Goal: Task Accomplishment & Management: Use online tool/utility

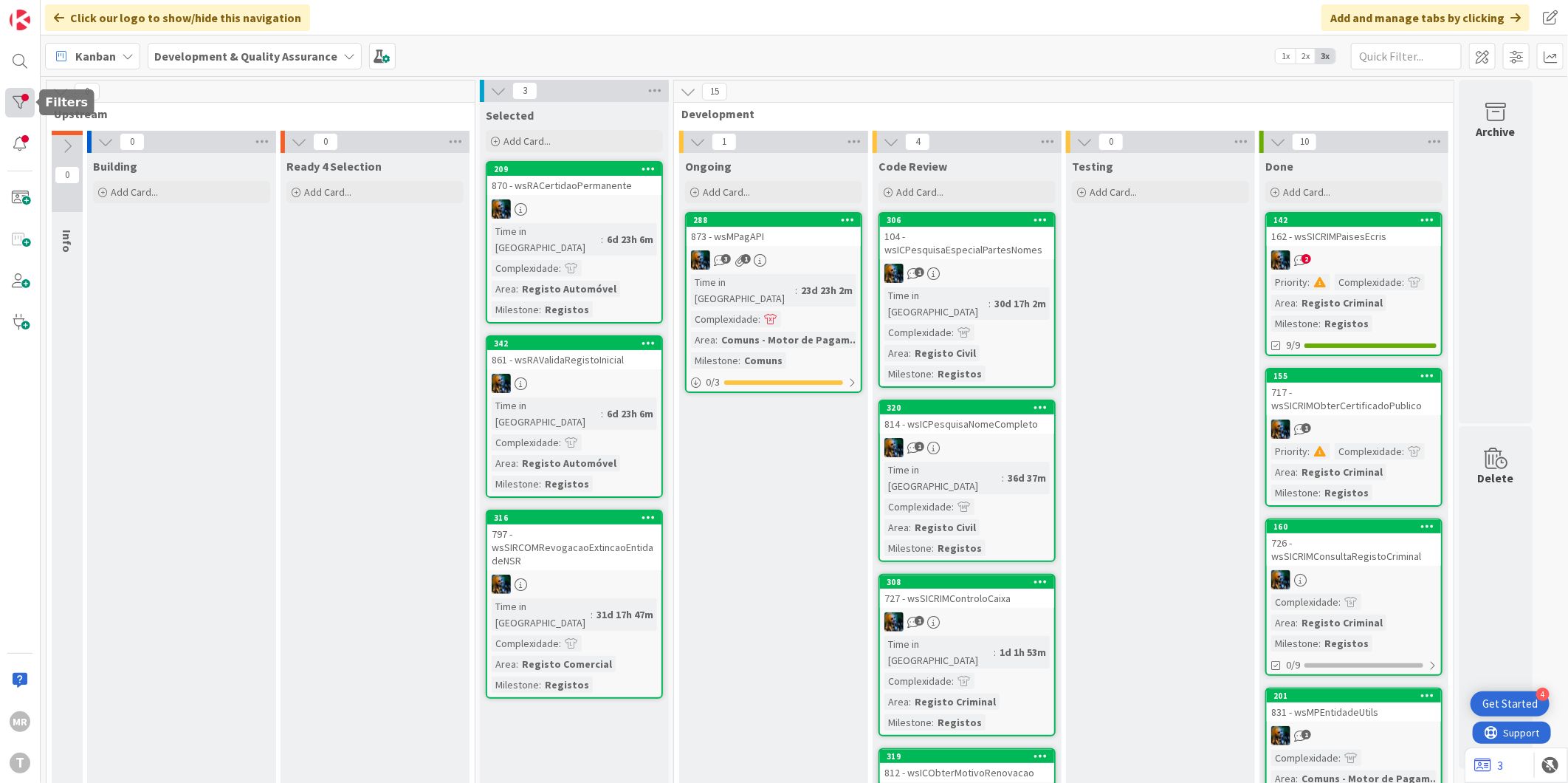
click at [31, 102] on div at bounding box center [20, 102] width 30 height 30
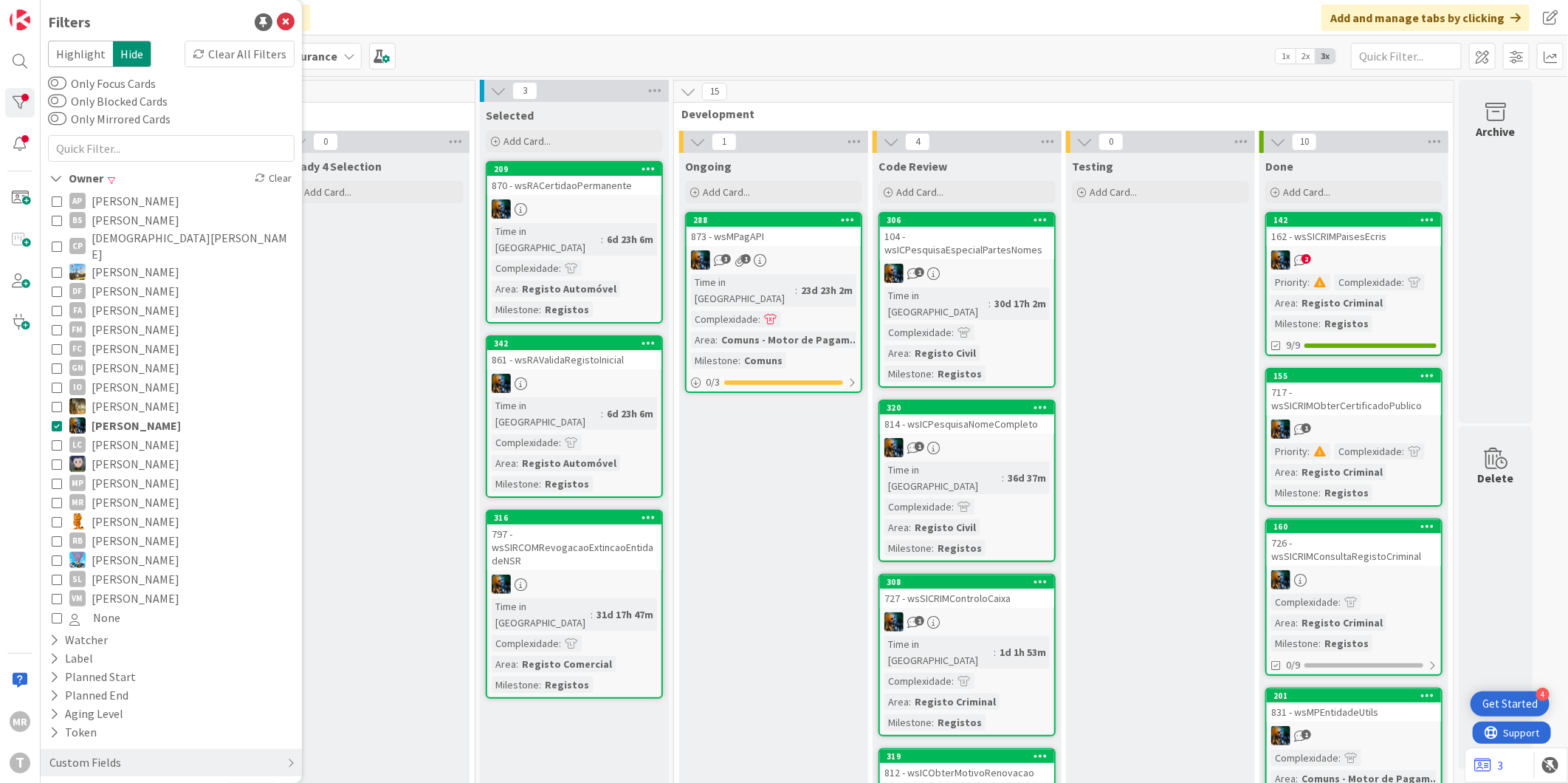
click at [135, 416] on span "[PERSON_NAME]" at bounding box center [136, 425] width 89 height 20
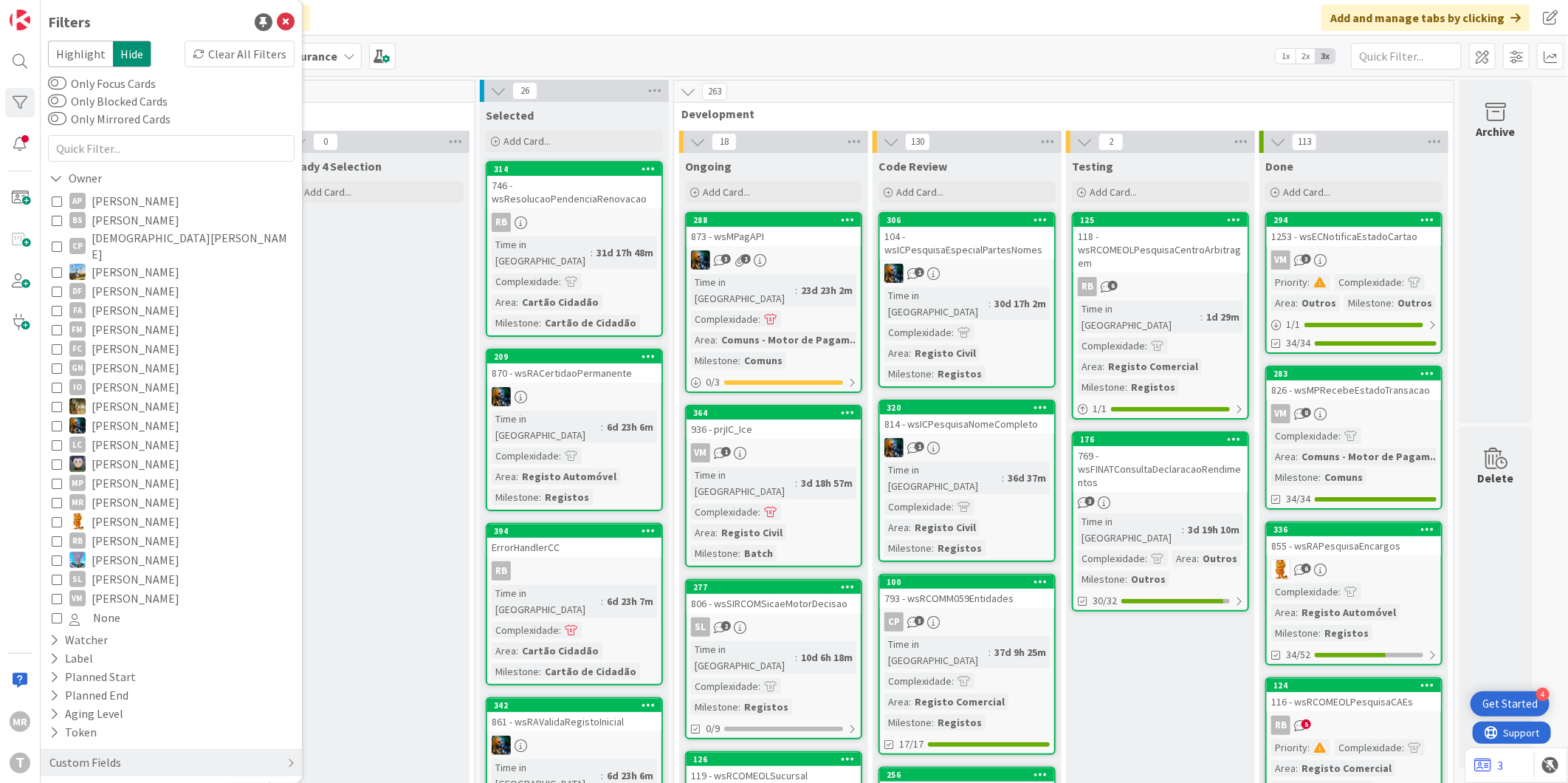
click at [134, 512] on span "[PERSON_NAME]" at bounding box center [135, 521] width 88 height 20
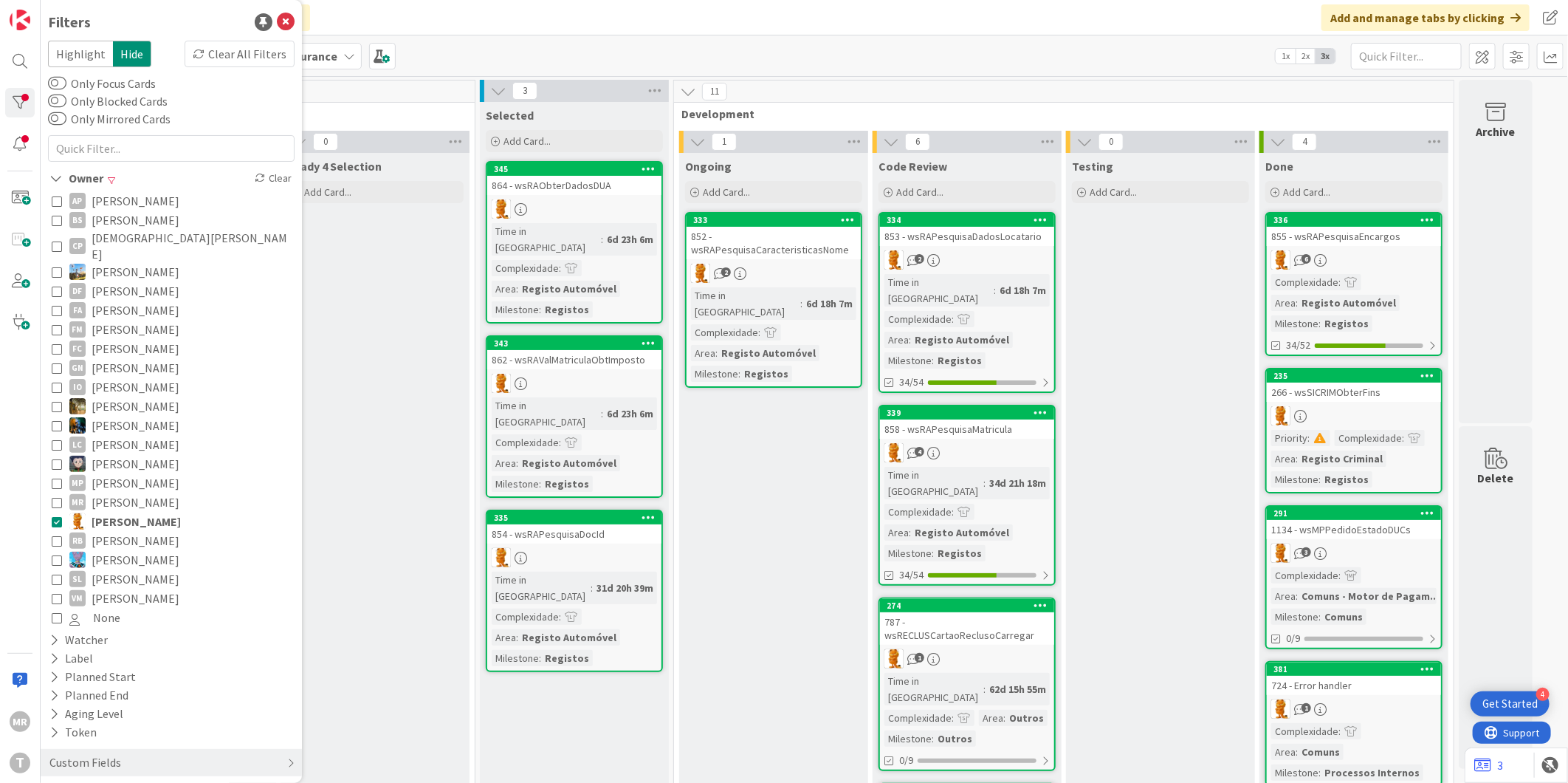
click at [152, 588] on span "[PERSON_NAME]" at bounding box center [135, 598] width 88 height 20
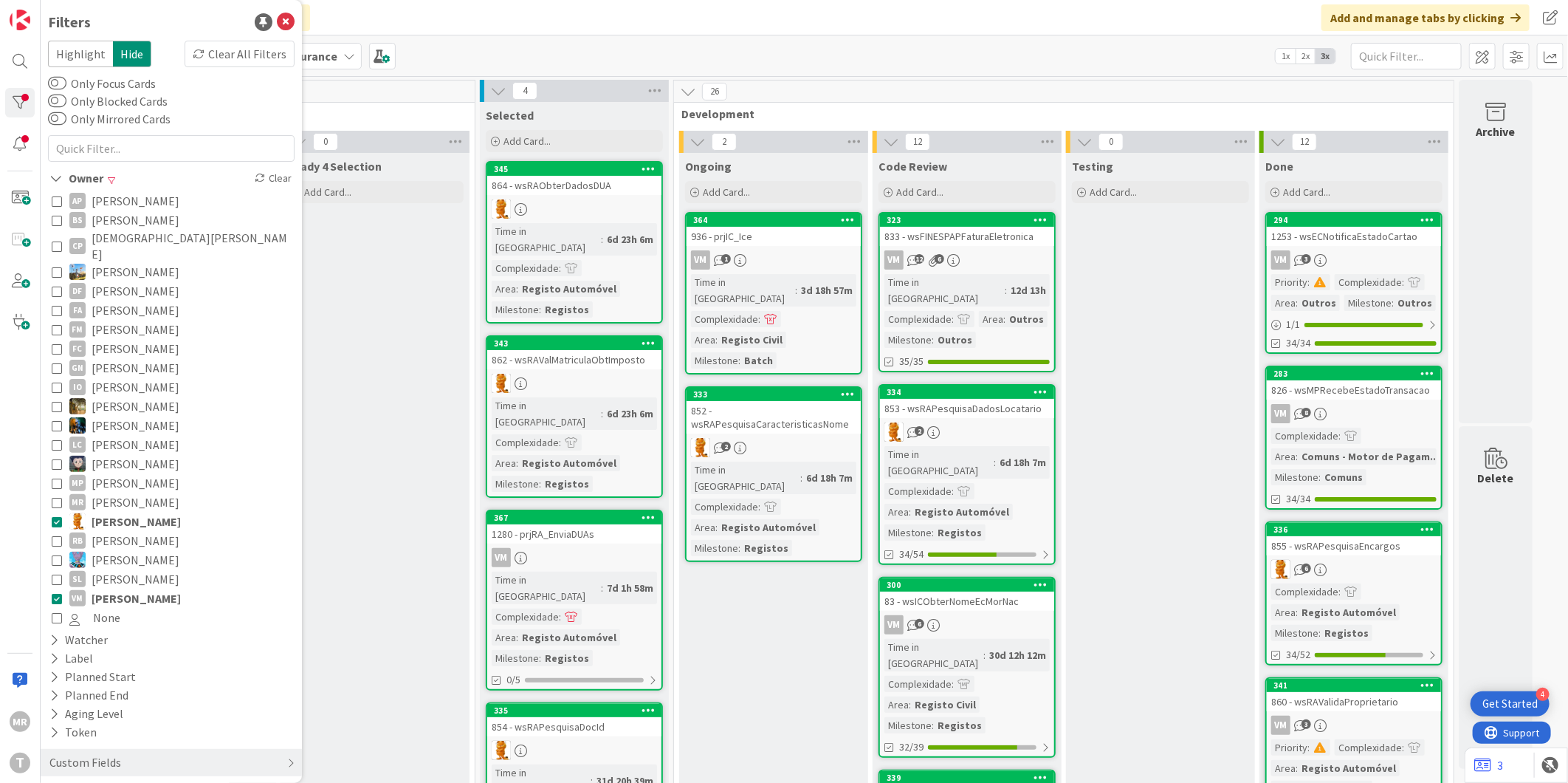
click at [144, 512] on span "[PERSON_NAME]" at bounding box center [136, 521] width 89 height 20
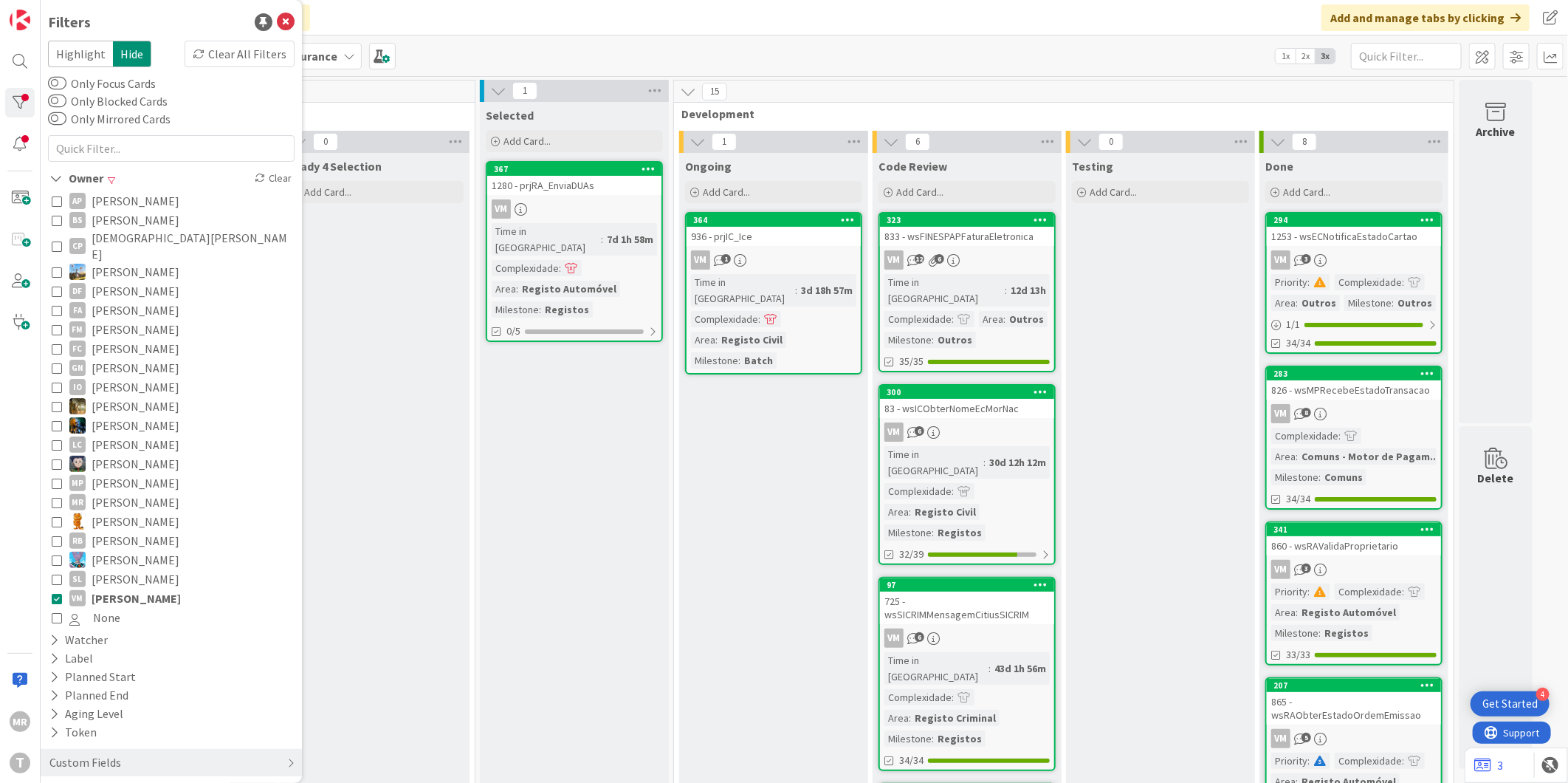
click at [99, 454] on span "[PERSON_NAME]" at bounding box center [135, 463] width 88 height 20
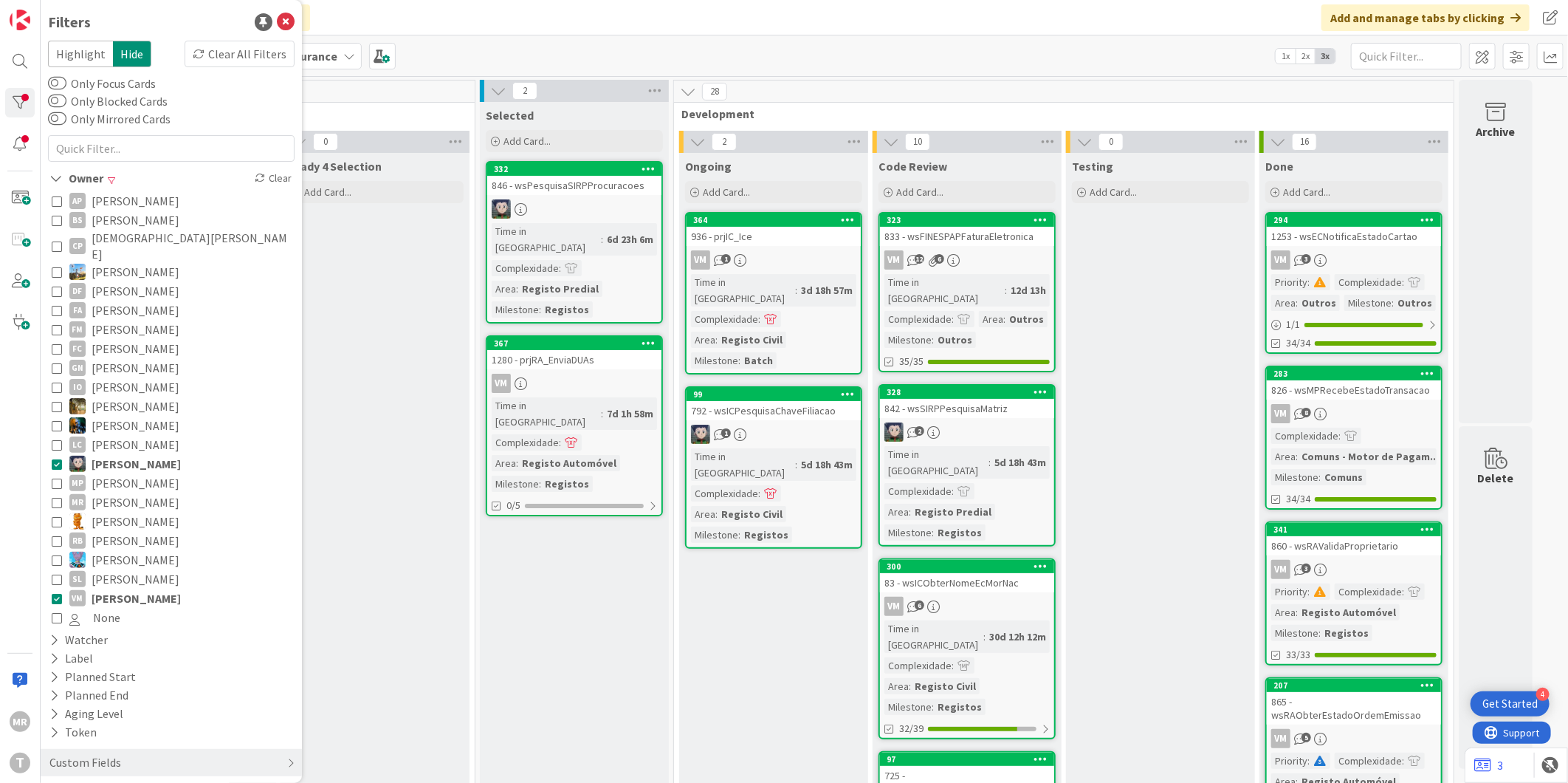
click at [87, 588] on button "VM [PERSON_NAME]" at bounding box center [171, 598] width 239 height 20
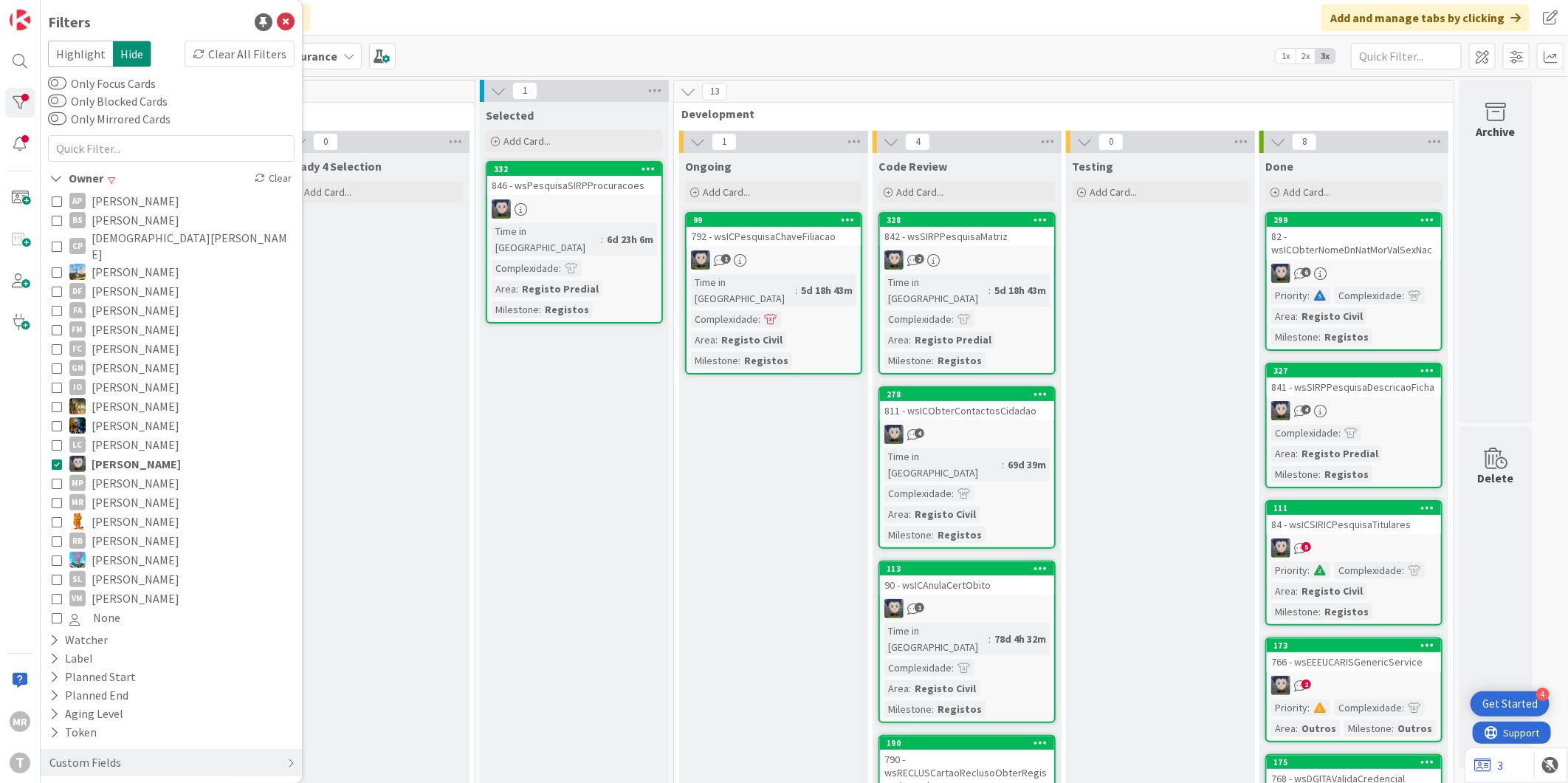
click at [106, 198] on span "[PERSON_NAME]" at bounding box center [135, 201] width 88 height 20
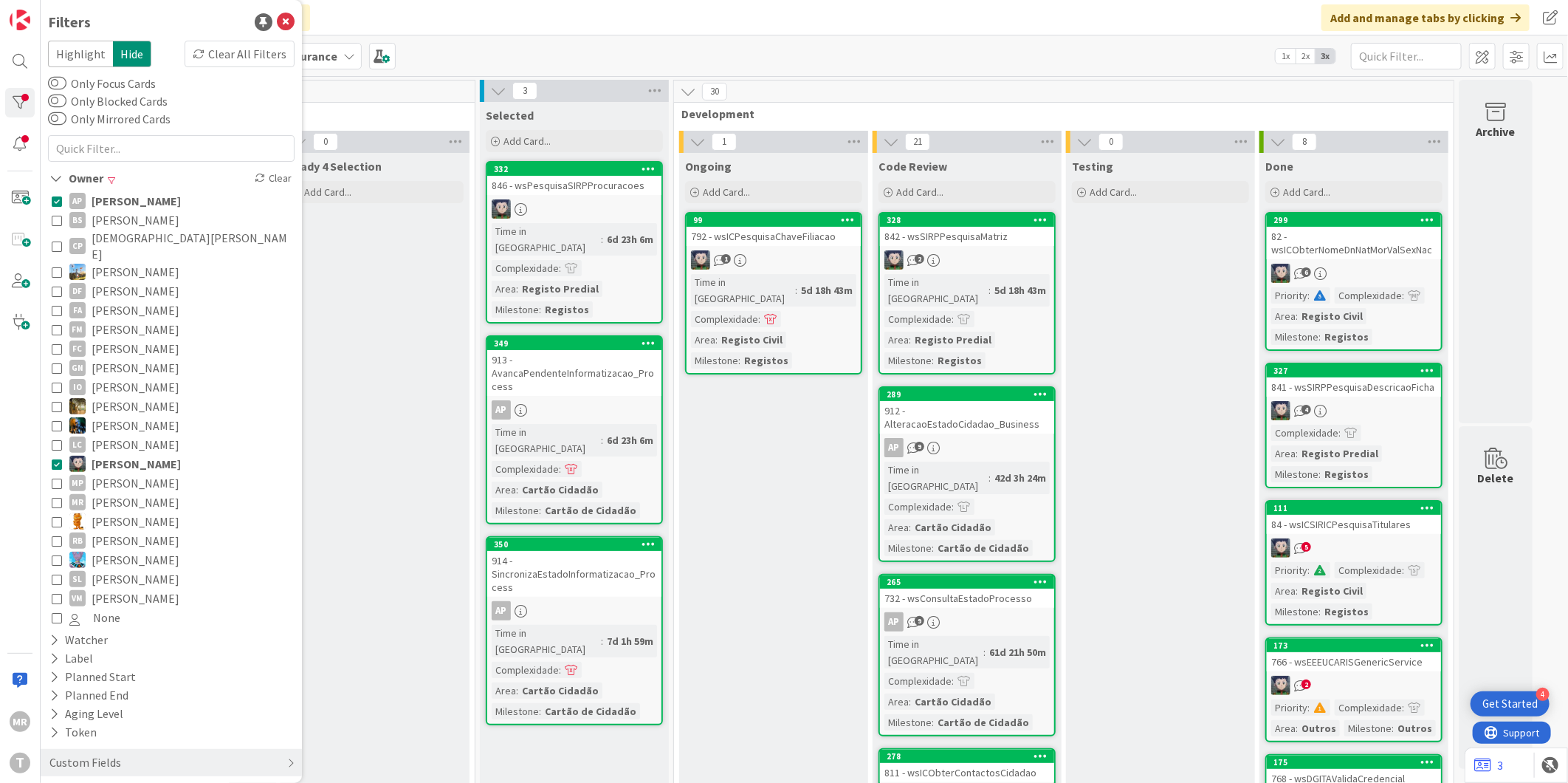
click at [102, 454] on span "[PERSON_NAME]" at bounding box center [136, 463] width 89 height 20
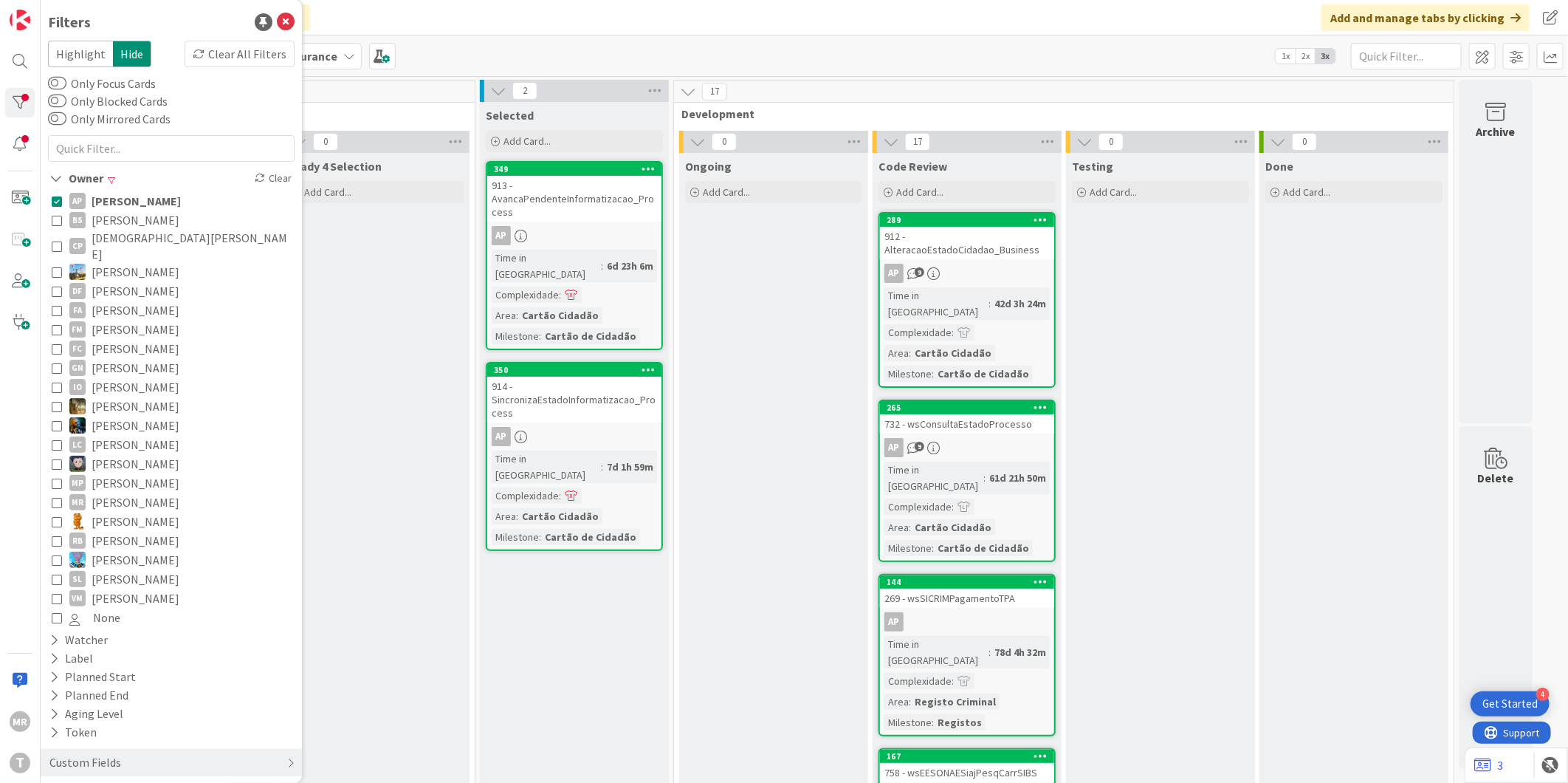
click at [116, 239] on span "[DEMOGRAPHIC_DATA][PERSON_NAME]" at bounding box center [191, 246] width 200 height 32
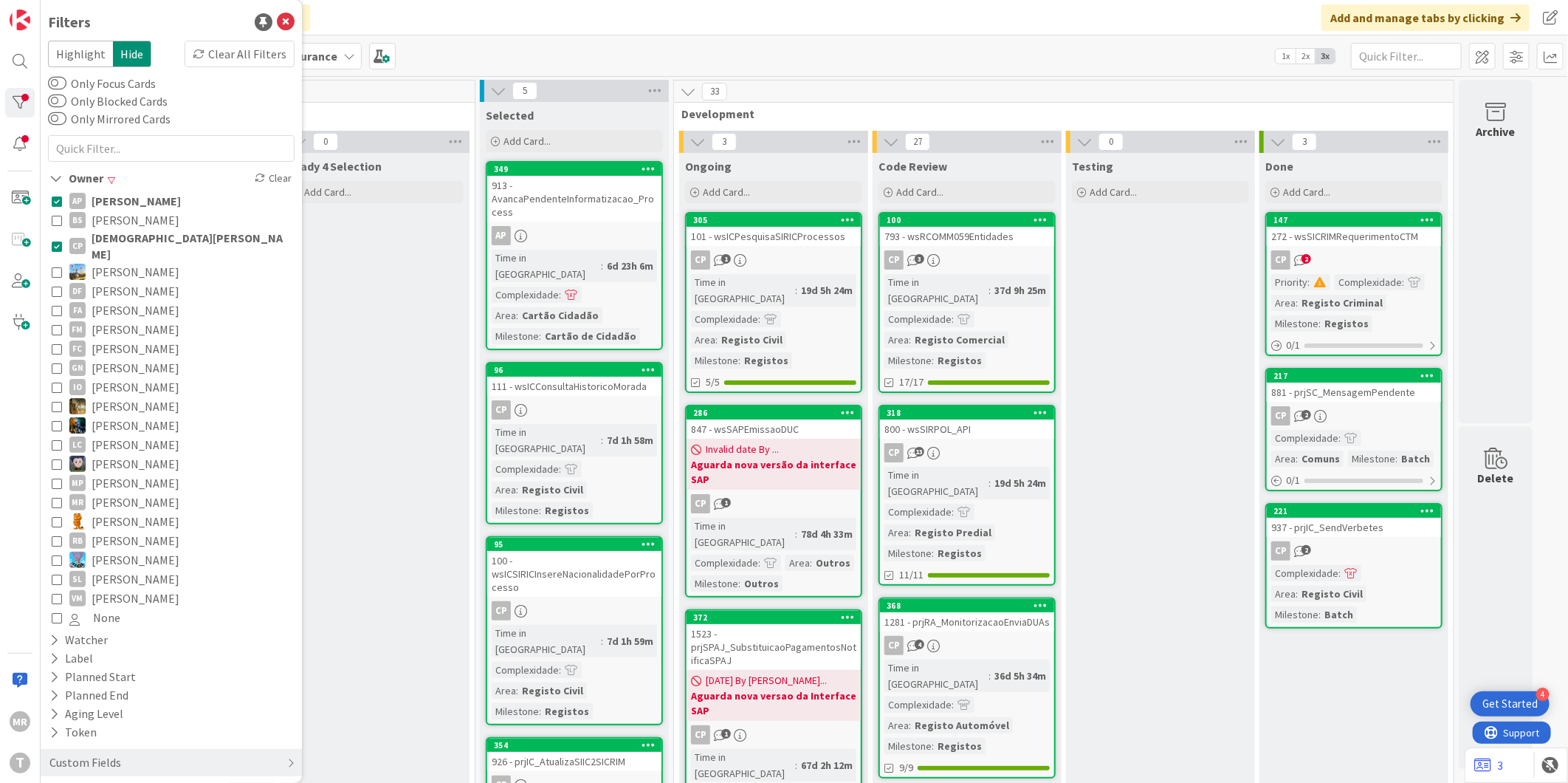
click at [122, 203] on span "[PERSON_NAME]" at bounding box center [136, 201] width 89 height 20
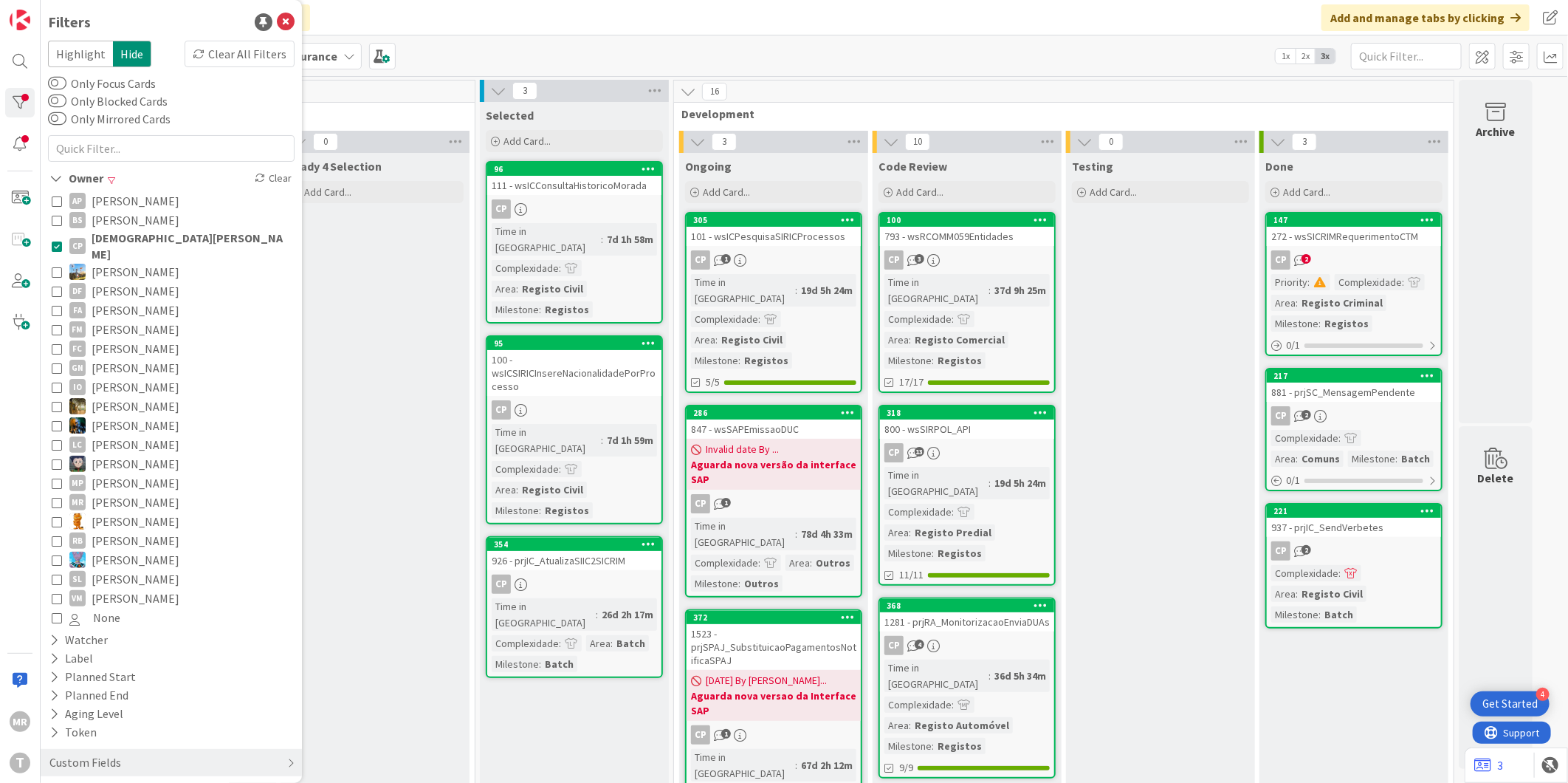
click at [127, 216] on span "[PERSON_NAME]" at bounding box center [135, 220] width 88 height 20
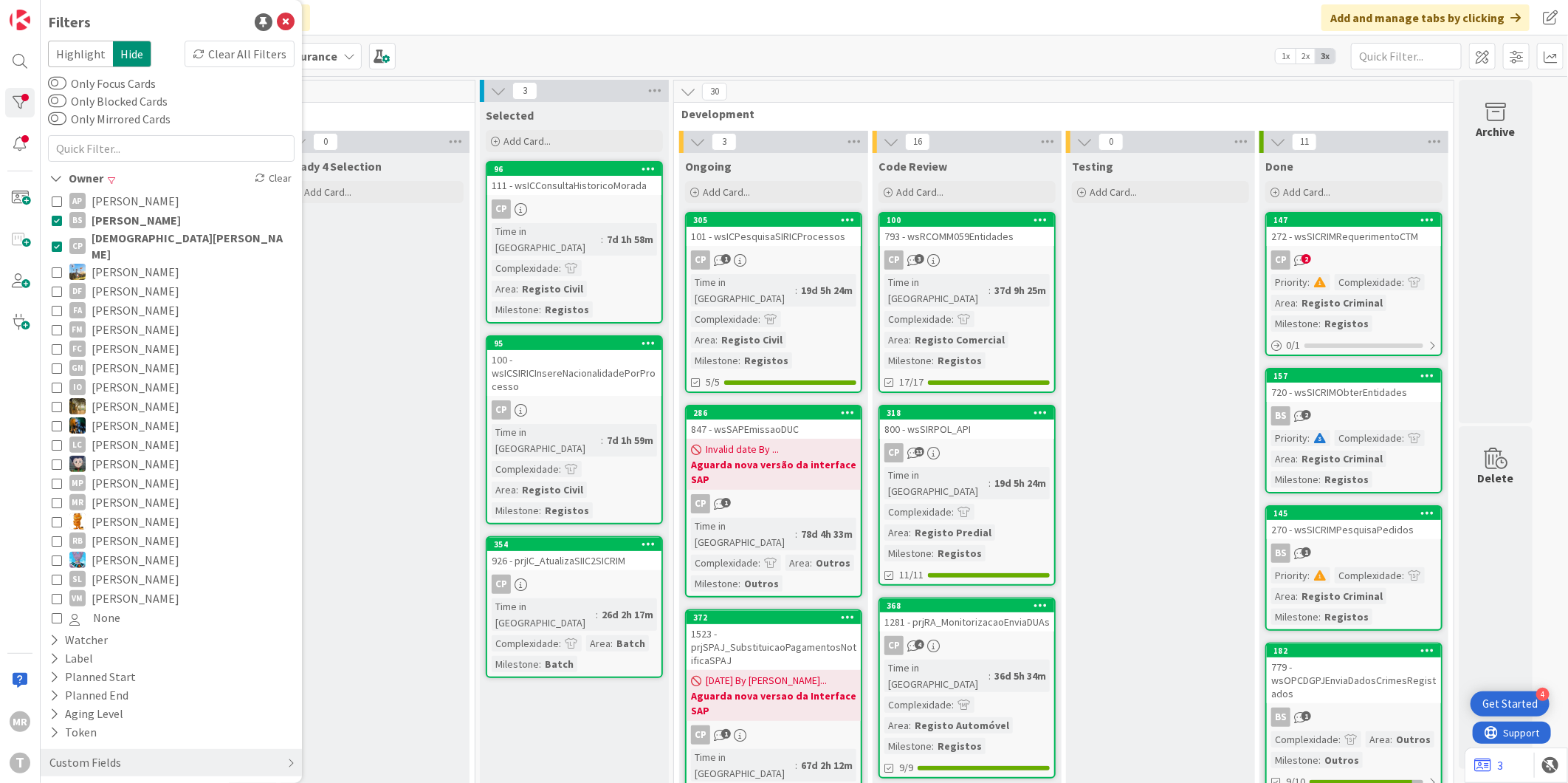
click at [127, 236] on span "[DEMOGRAPHIC_DATA][PERSON_NAME]" at bounding box center [191, 246] width 200 height 32
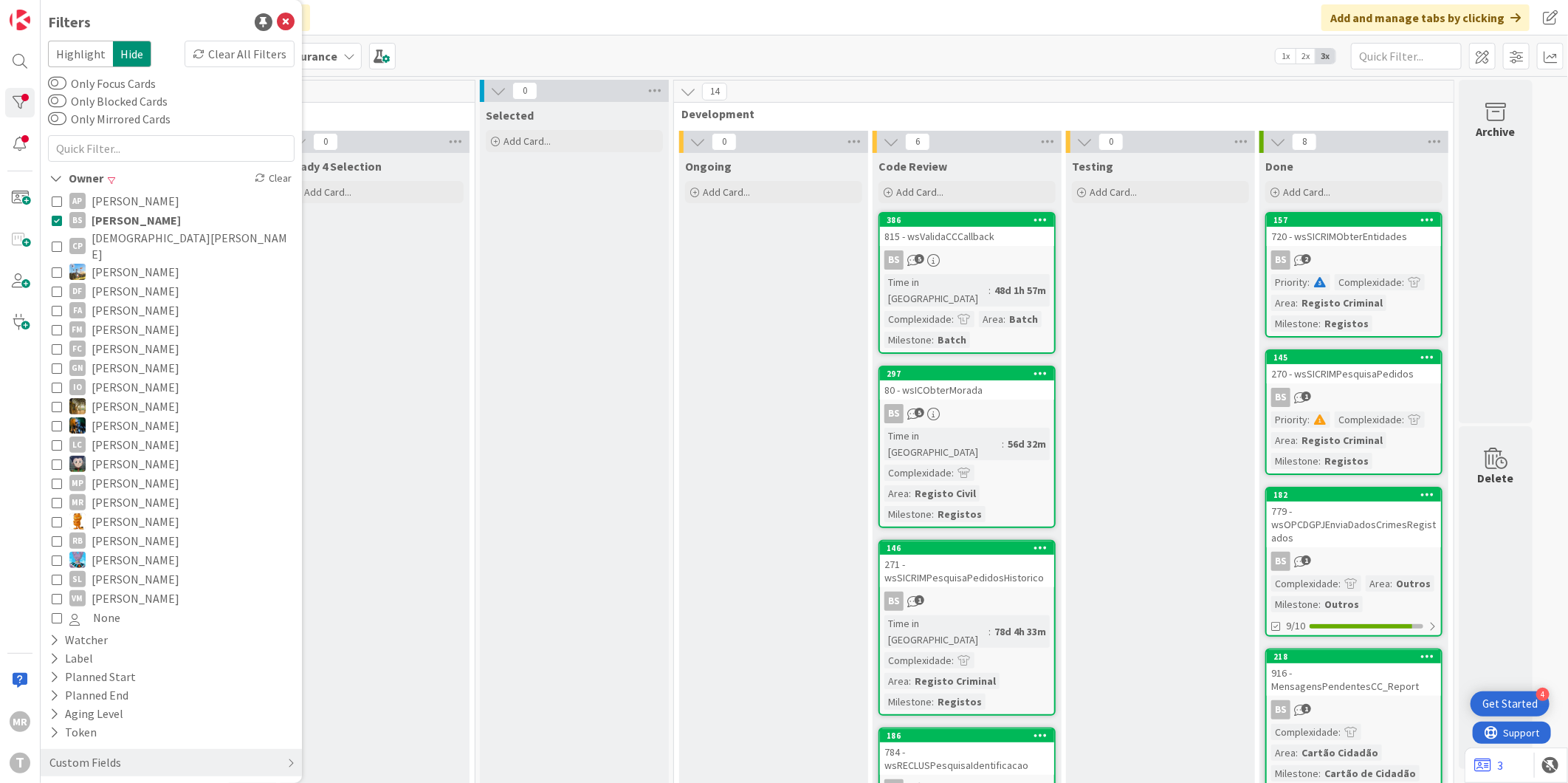
click at [127, 320] on span "[PERSON_NAME]" at bounding box center [135, 329] width 88 height 20
click at [129, 320] on span "[PERSON_NAME]" at bounding box center [136, 329] width 89 height 20
click at [127, 218] on span "[PERSON_NAME]" at bounding box center [136, 220] width 89 height 20
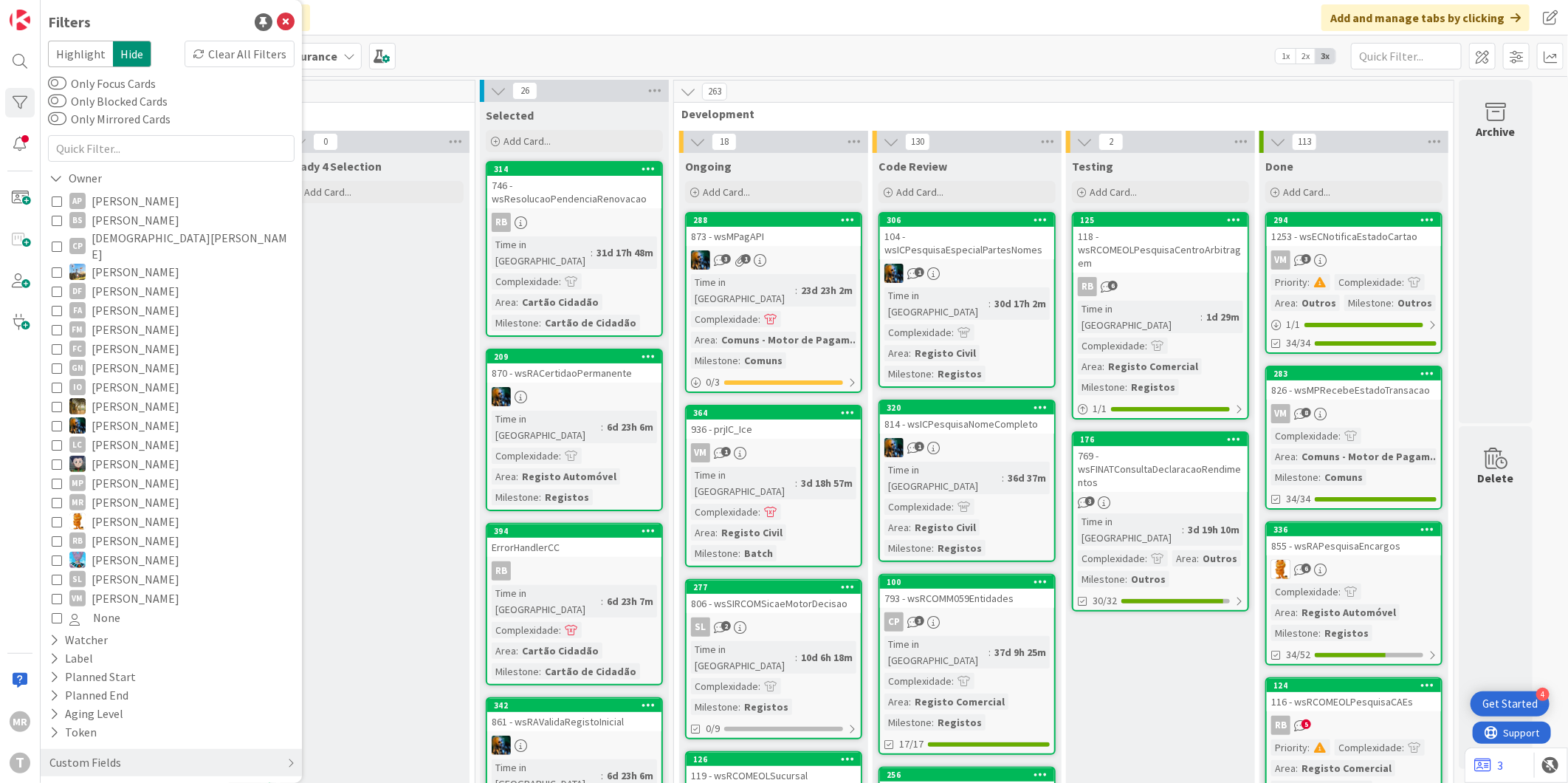
click at [121, 358] on span "[PERSON_NAME]" at bounding box center [135, 367] width 88 height 20
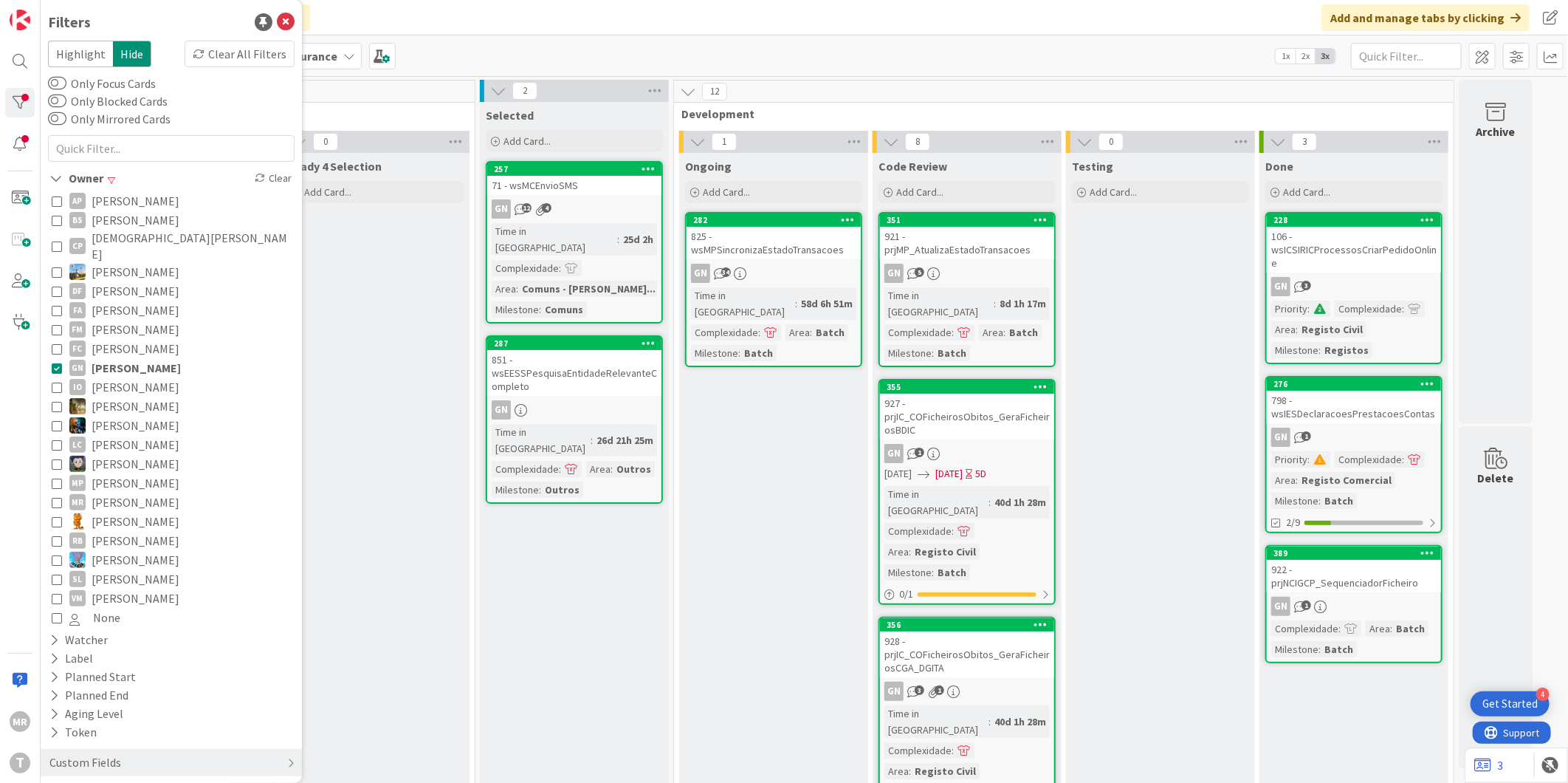
click at [121, 358] on span "[PERSON_NAME]" at bounding box center [136, 367] width 89 height 20
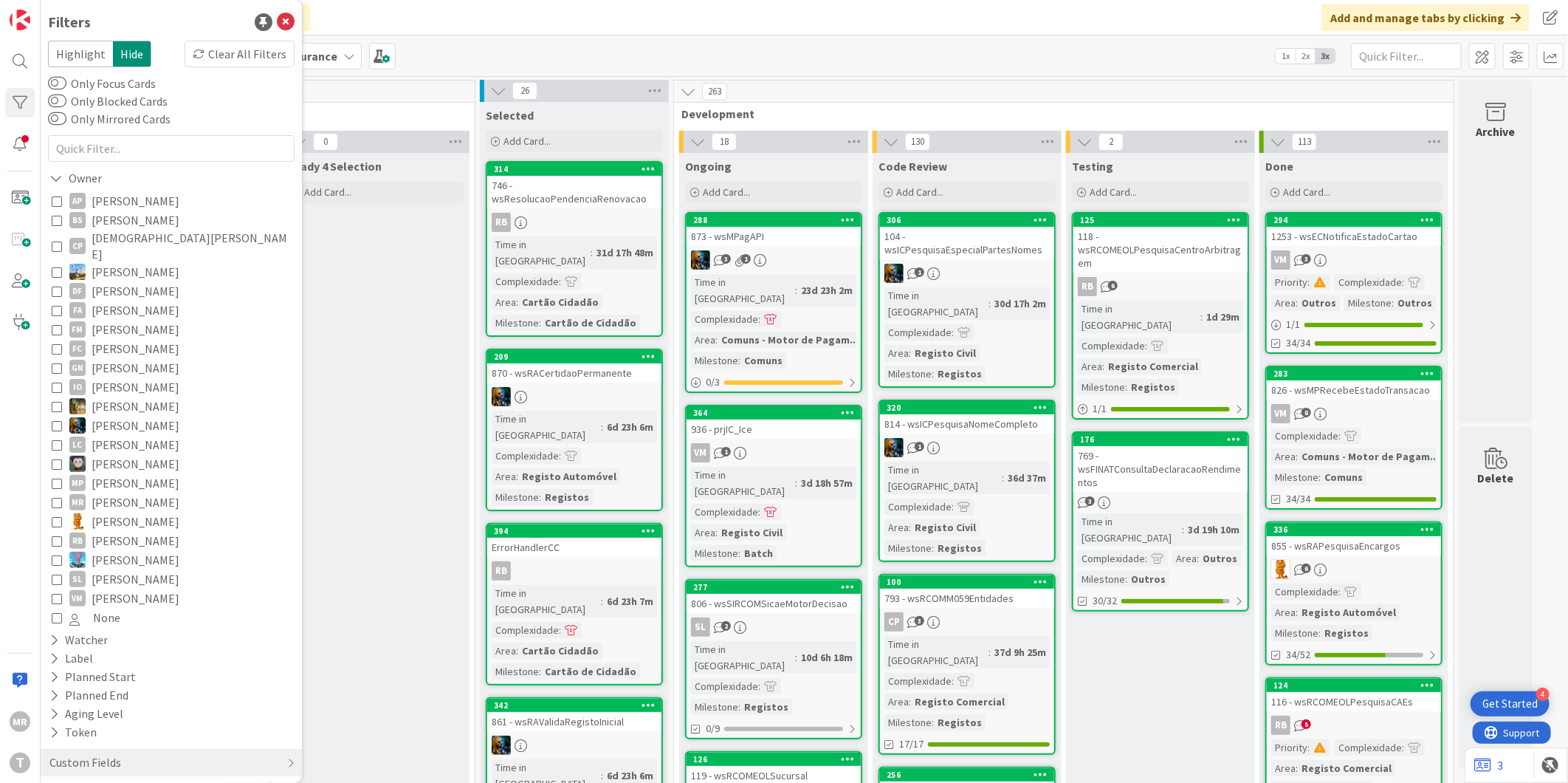
click at [139, 550] on span "[PERSON_NAME]" at bounding box center [135, 559] width 88 height 20
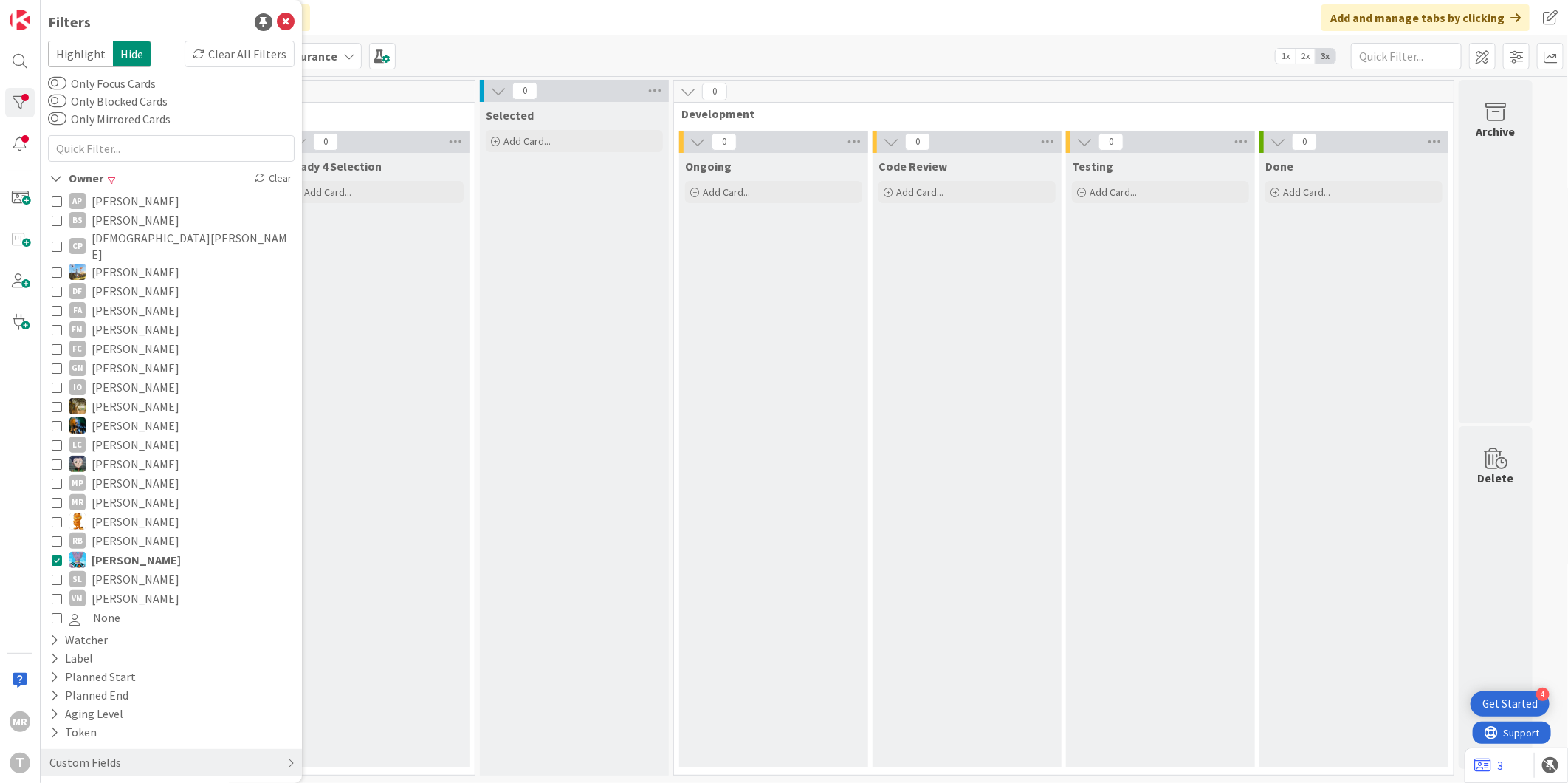
drag, startPoint x: 138, startPoint y: 525, endPoint x: 137, endPoint y: 533, distance: 8.1
click at [137, 531] on span "[PERSON_NAME]" at bounding box center [135, 541] width 88 height 20
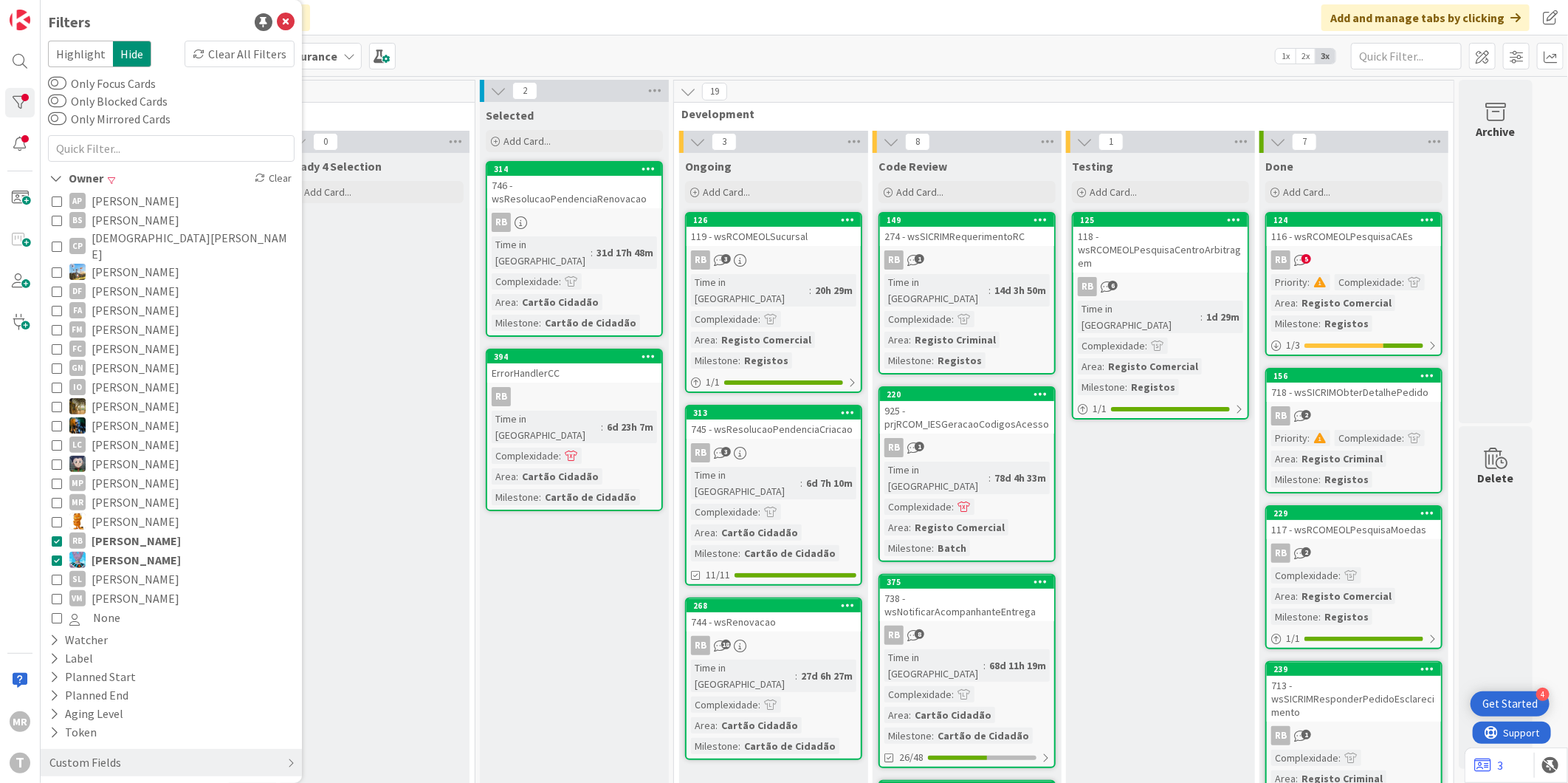
click at [138, 550] on span "[PERSON_NAME]" at bounding box center [136, 559] width 89 height 20
click at [110, 416] on span "[PERSON_NAME]" at bounding box center [135, 425] width 88 height 20
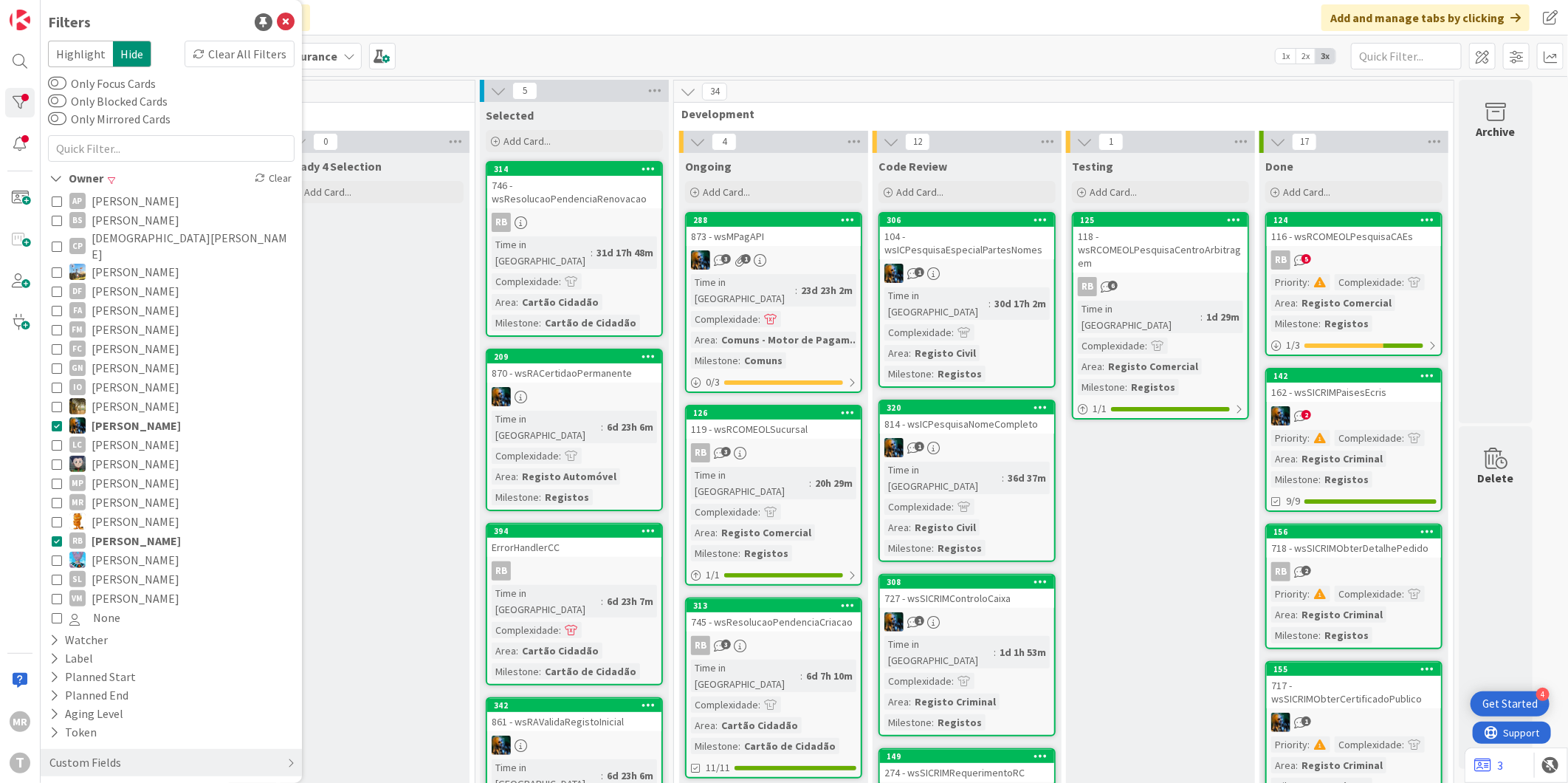
click at [124, 531] on span "[PERSON_NAME]" at bounding box center [136, 541] width 89 height 20
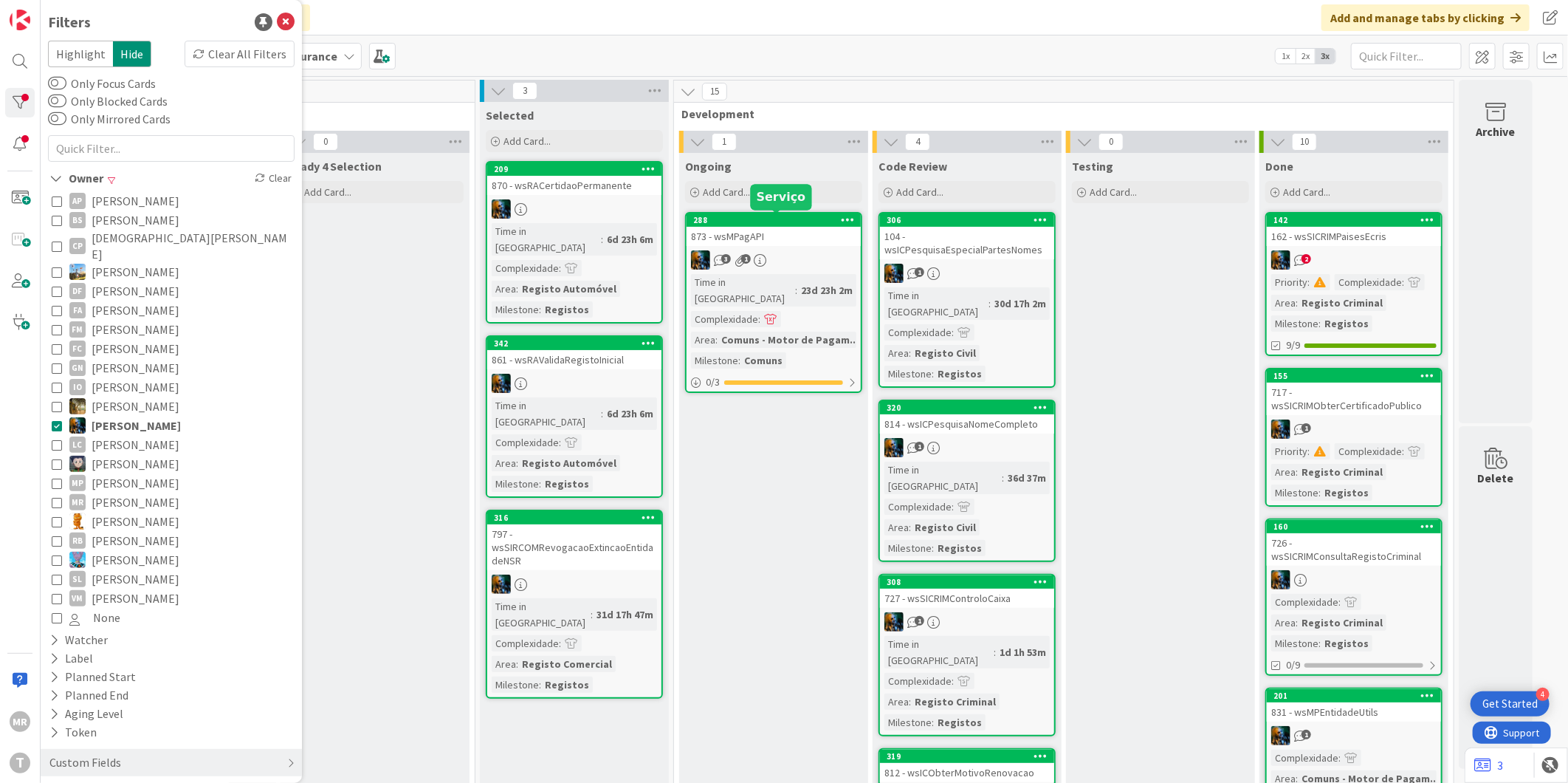
click at [724, 216] on div "288" at bounding box center [777, 220] width 167 height 10
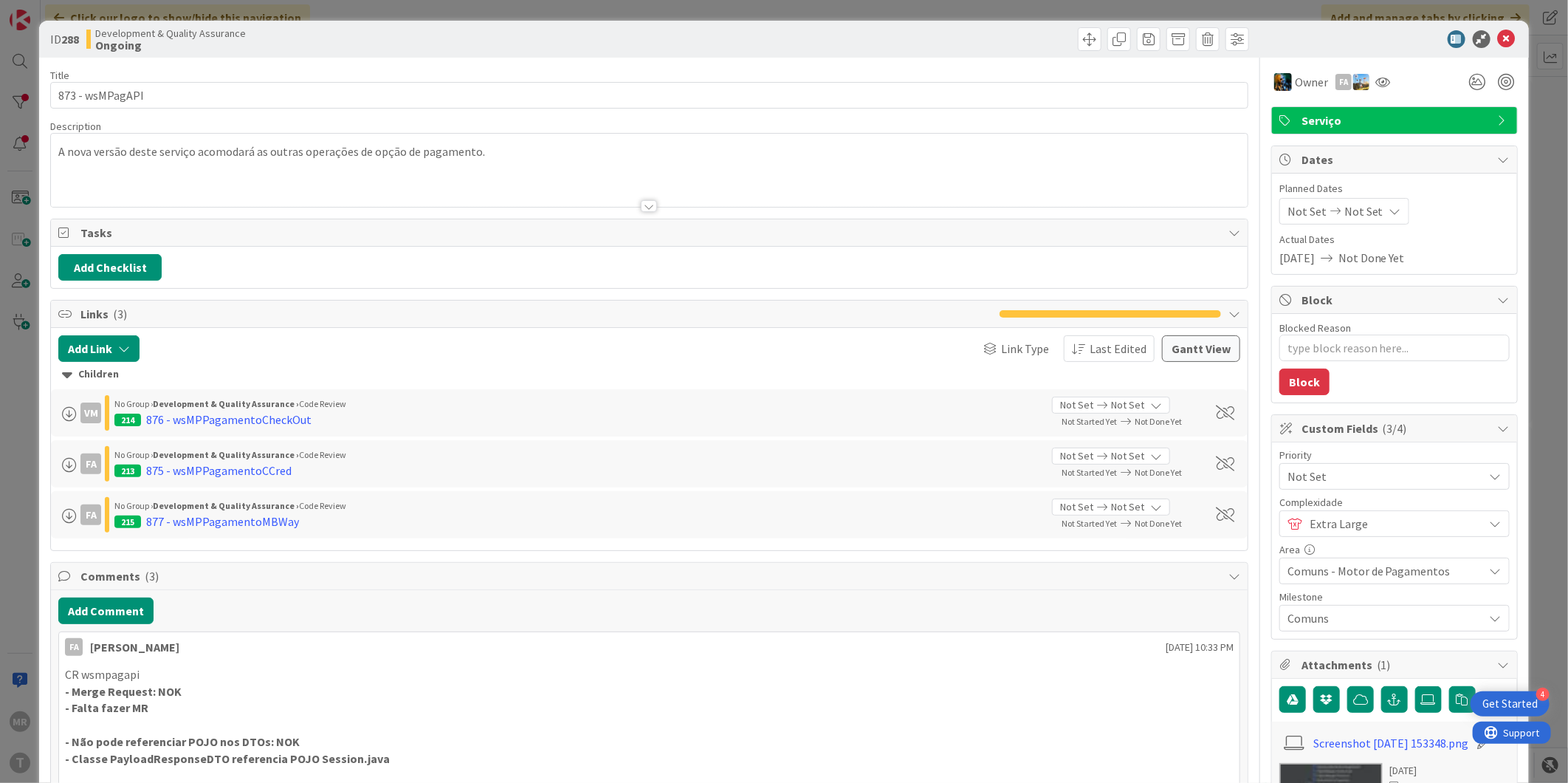
type textarea "x"
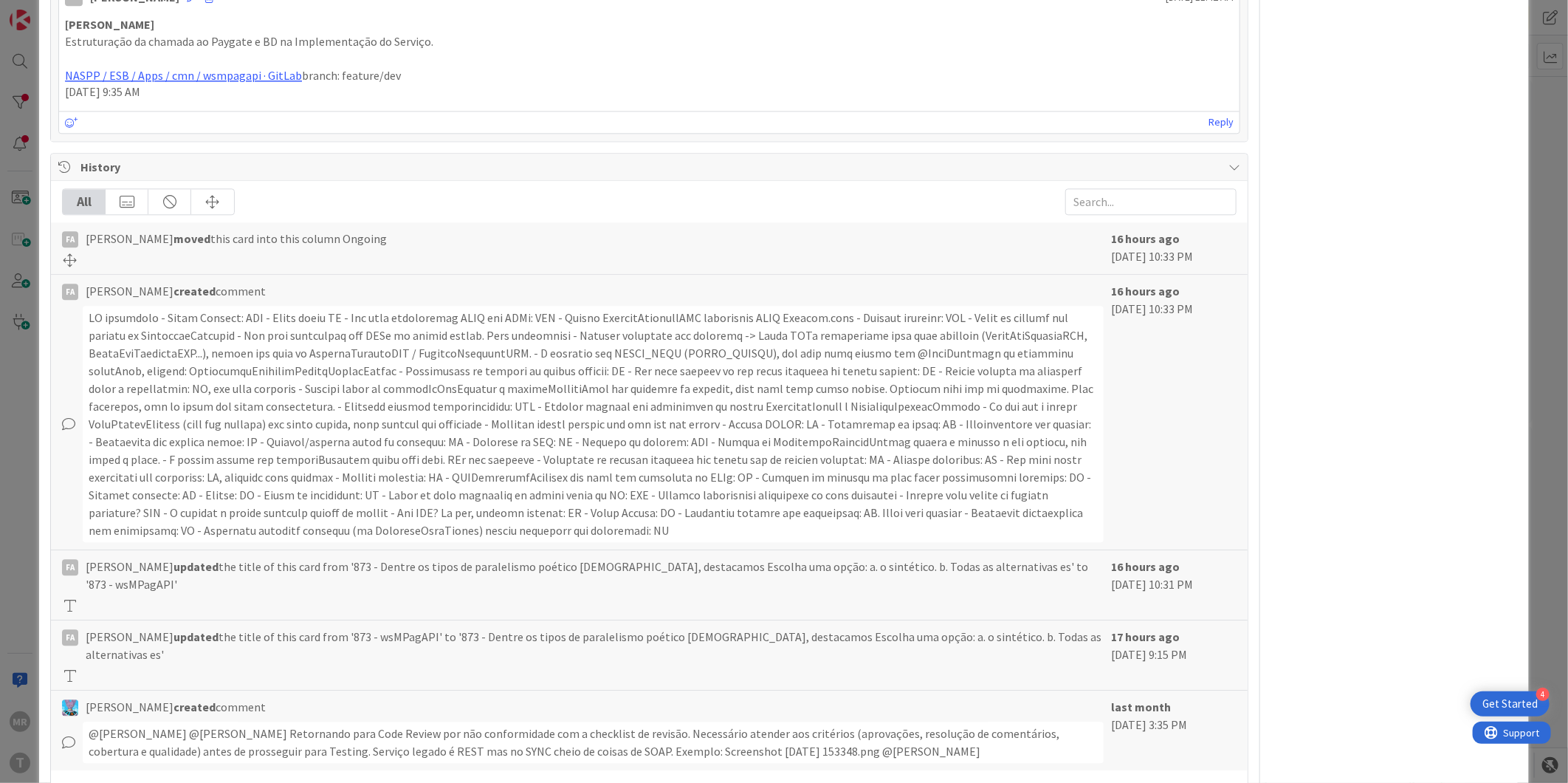
scroll to position [2235, 0]
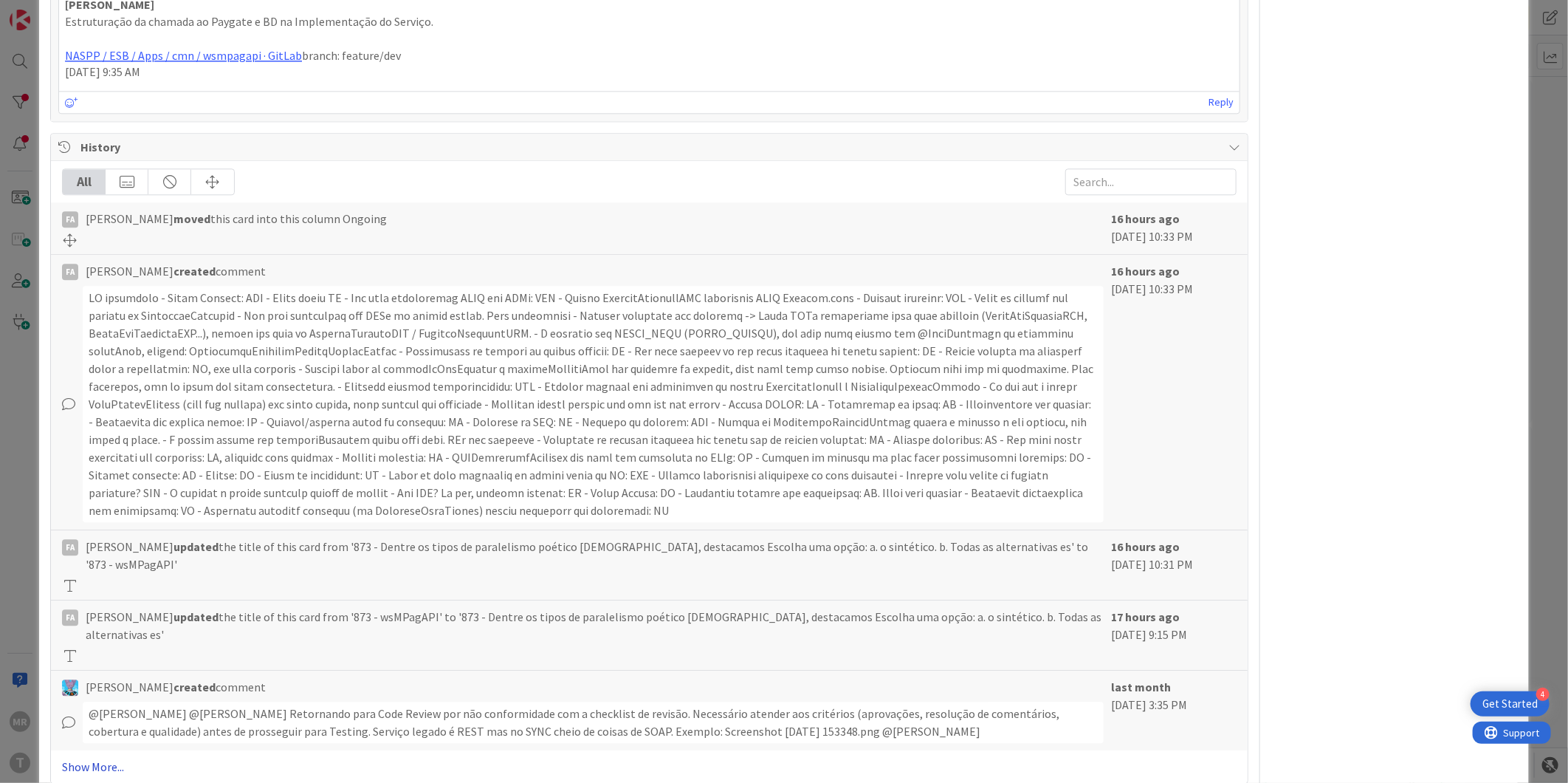
click at [77, 757] on link "Show More..." at bounding box center [649, 766] width 1175 height 18
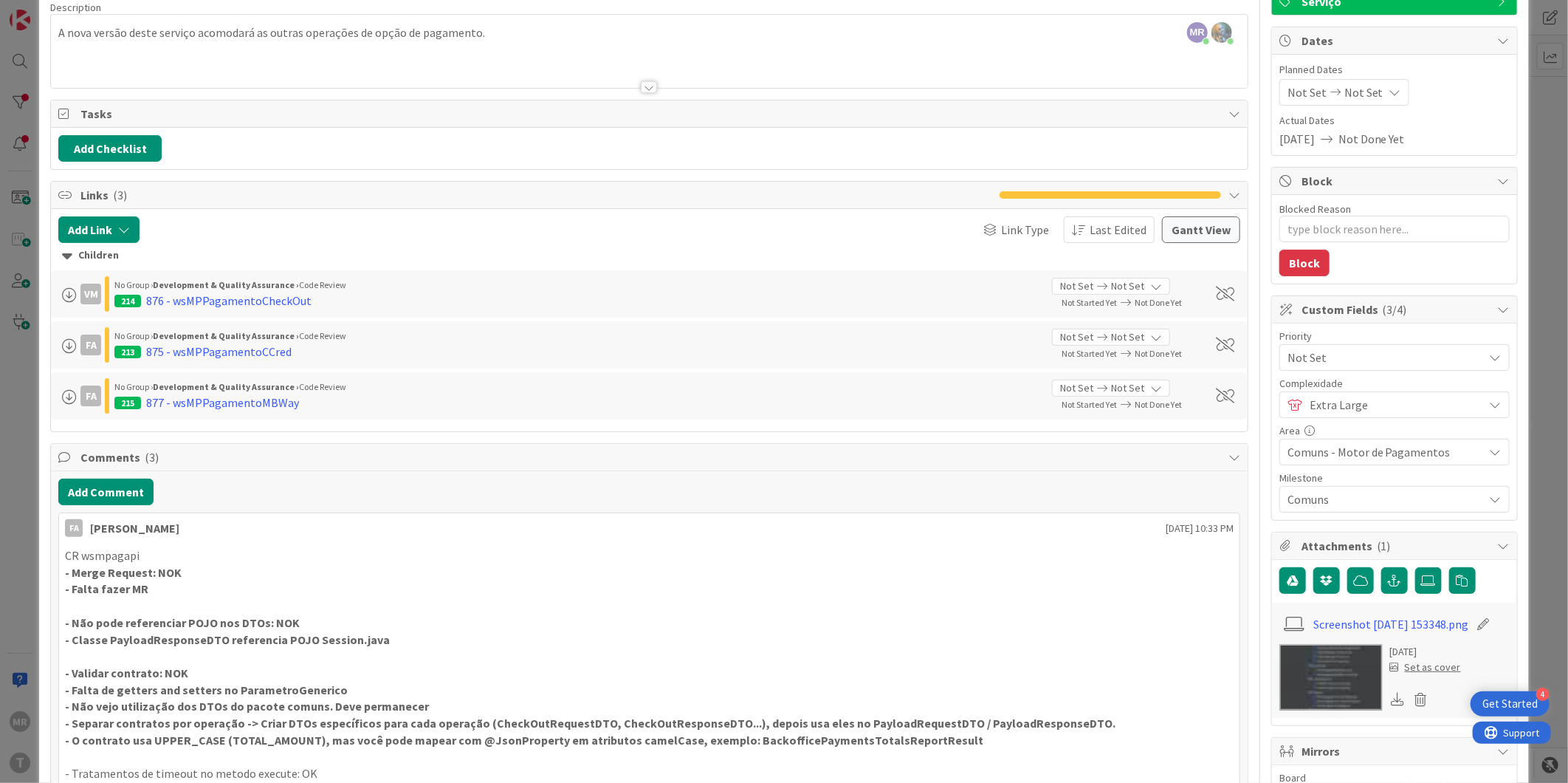
scroll to position [0, 0]
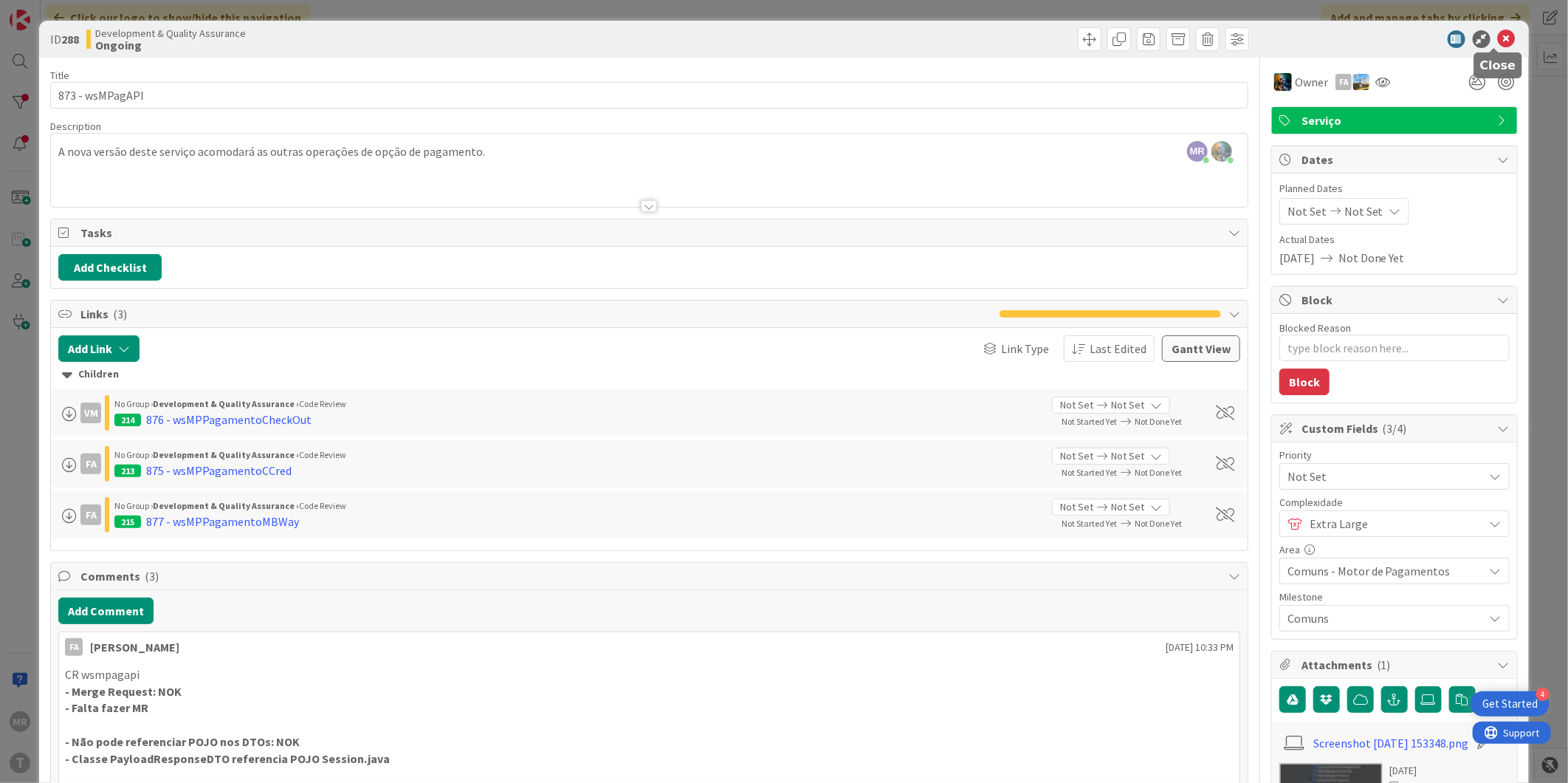
click at [1499, 38] on icon at bounding box center [1506, 39] width 18 height 18
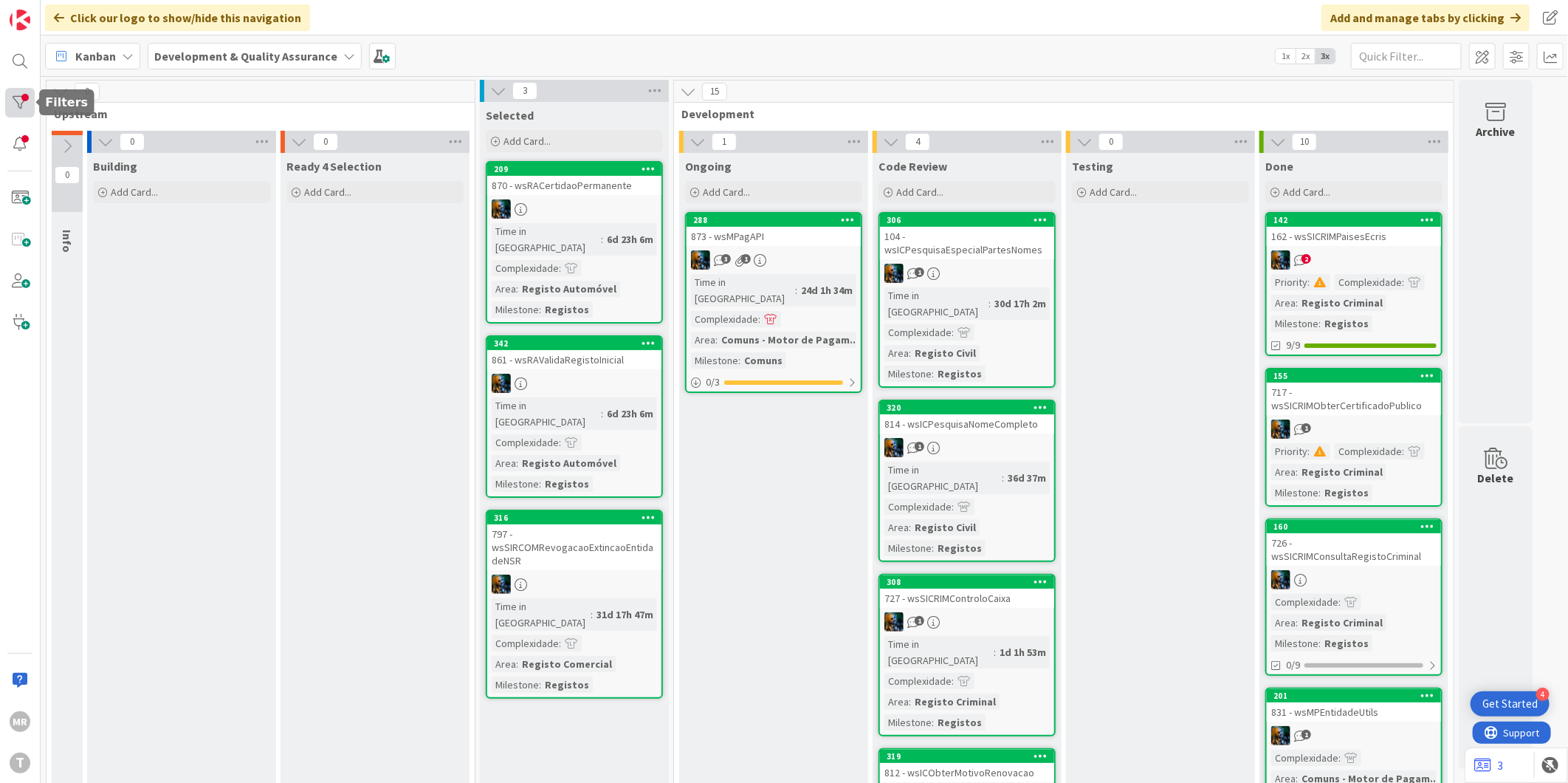
click at [15, 97] on div at bounding box center [20, 102] width 30 height 30
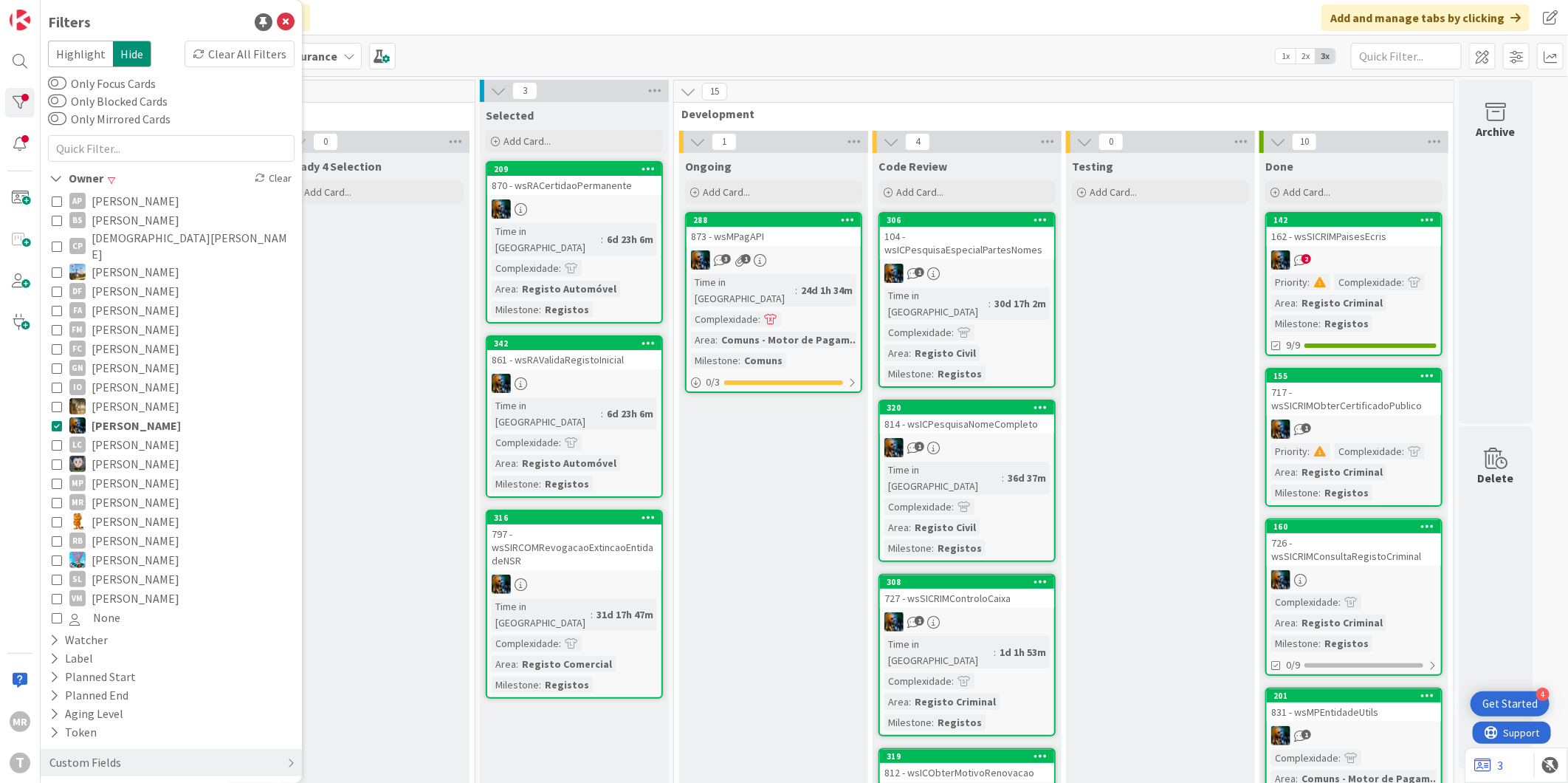
click at [116, 416] on span "[PERSON_NAME]" at bounding box center [136, 425] width 89 height 20
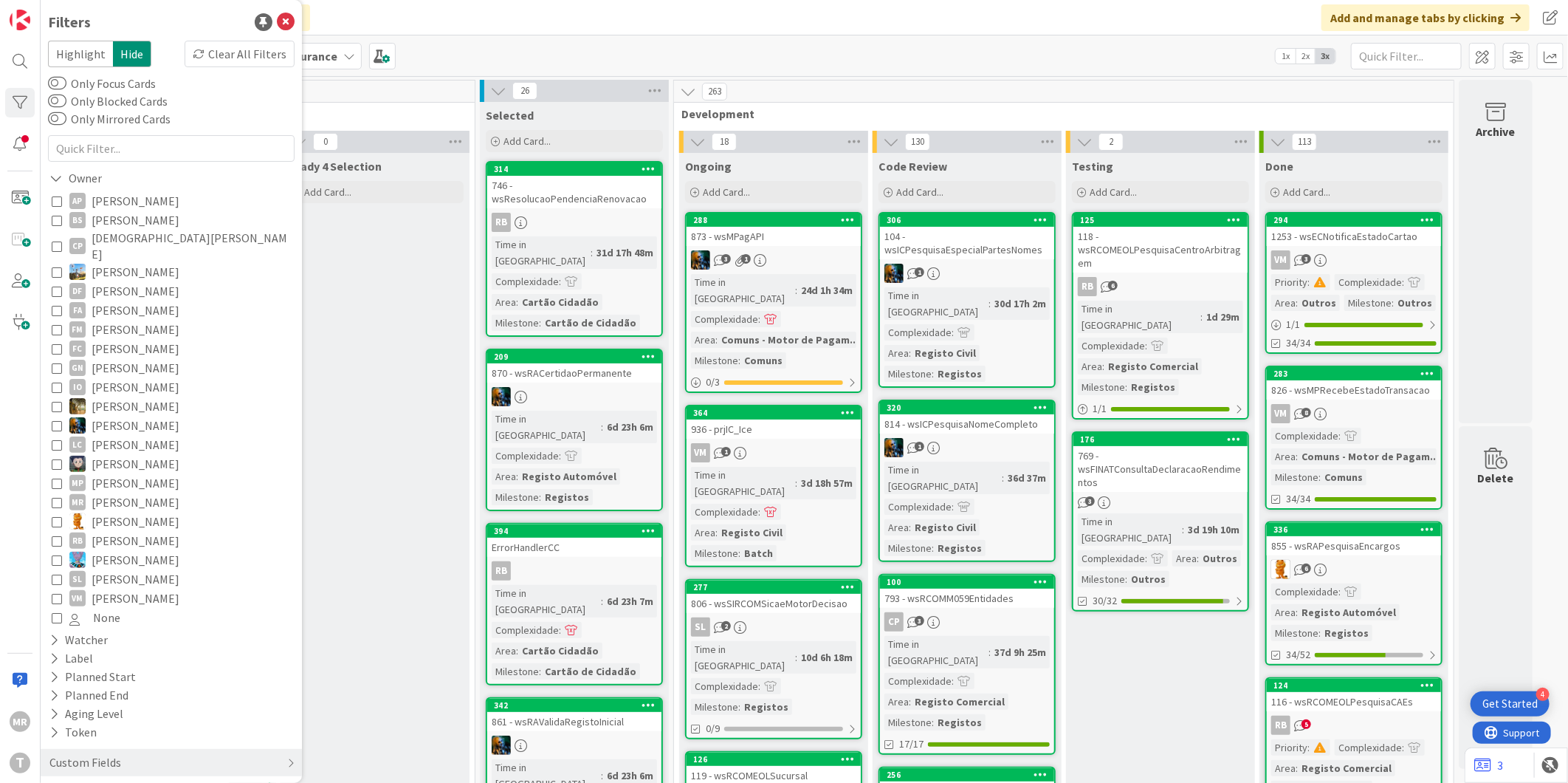
click at [116, 416] on span "[PERSON_NAME]" at bounding box center [135, 425] width 88 height 20
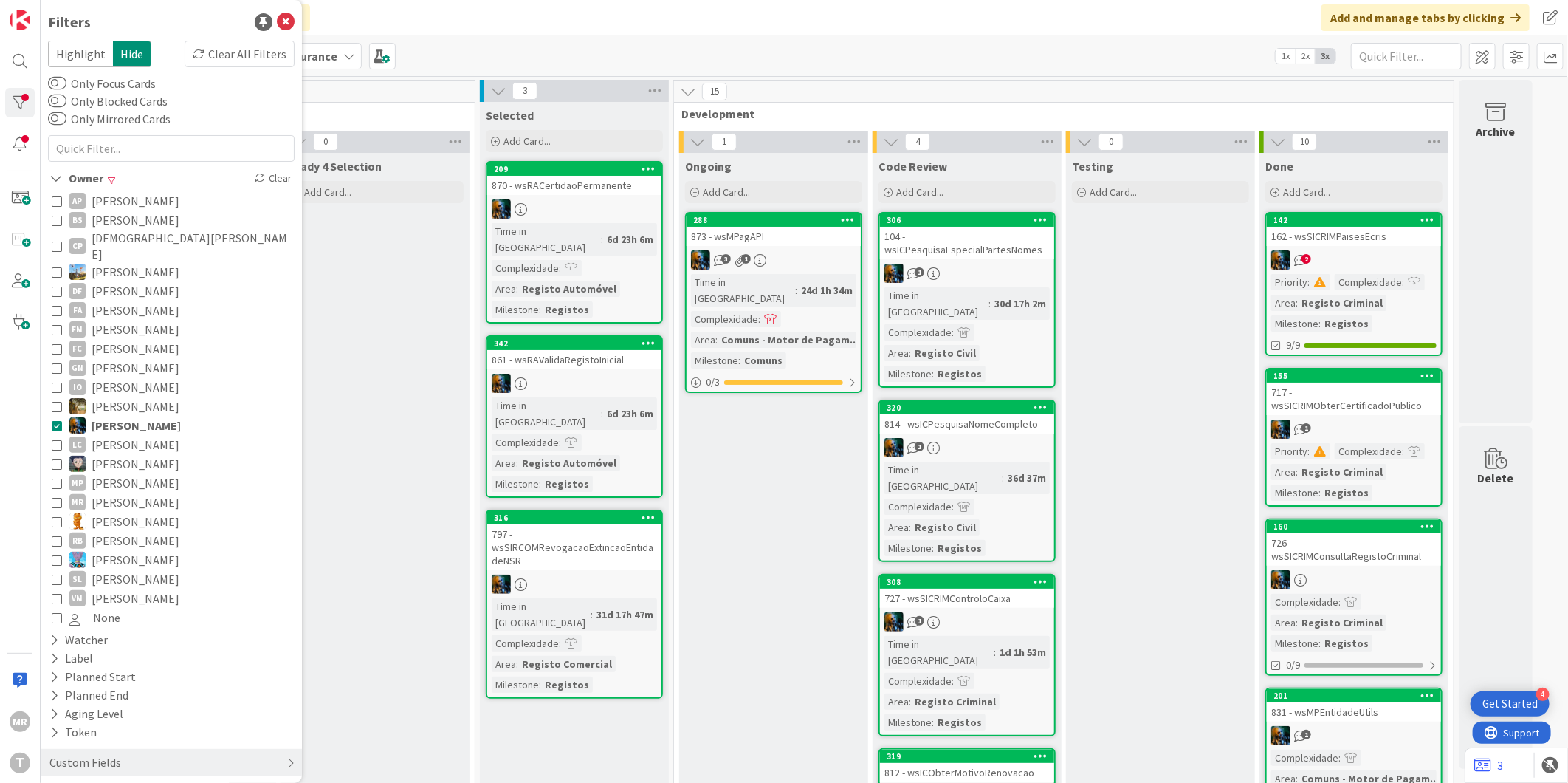
click at [116, 416] on span "[PERSON_NAME]" at bounding box center [136, 425] width 89 height 20
